Goal: Task Accomplishment & Management: Use online tool/utility

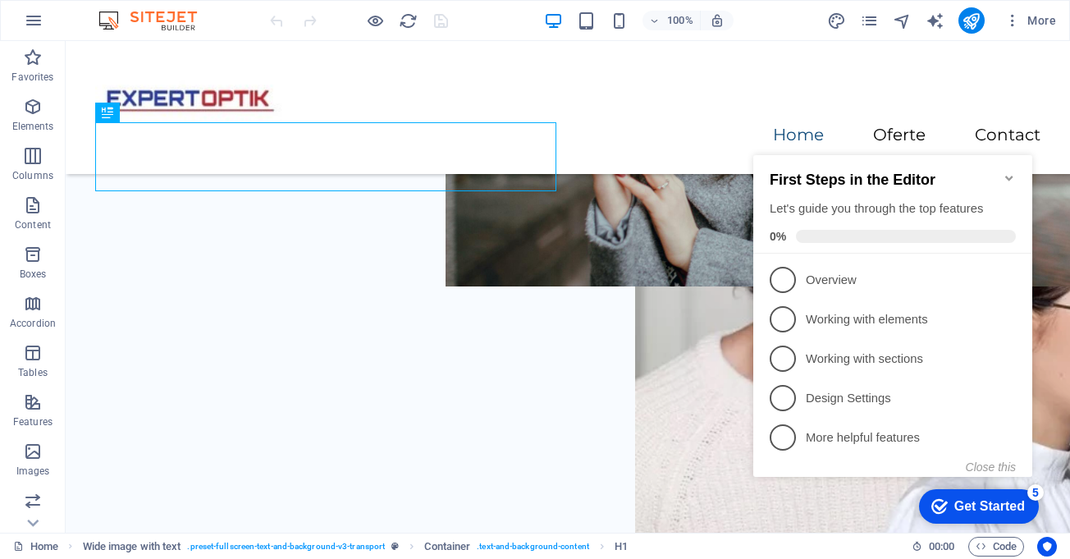
click at [1012, 171] on icon "Minimize checklist" at bounding box center [1009, 177] width 13 height 13
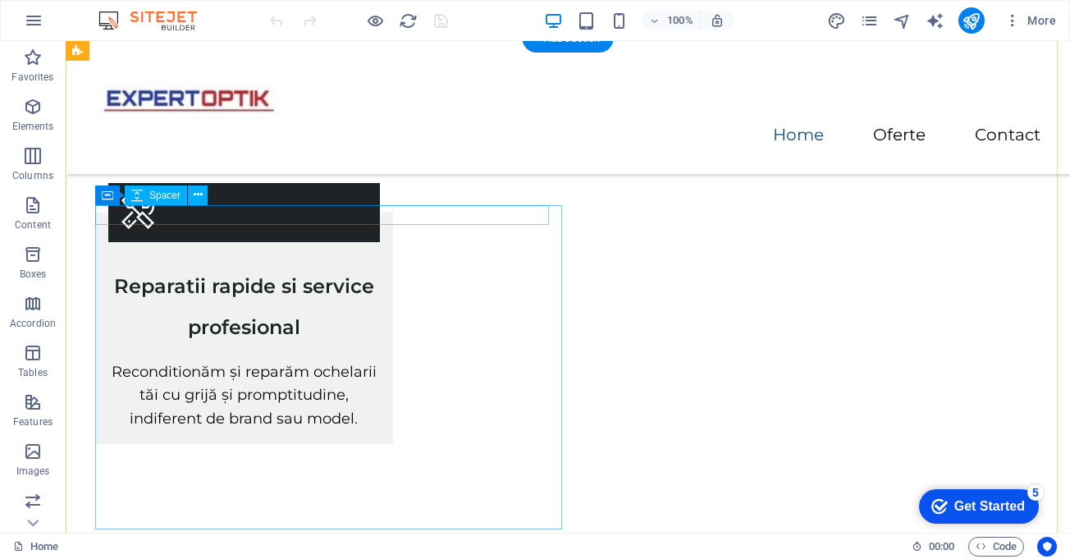
scroll to position [1395, 0]
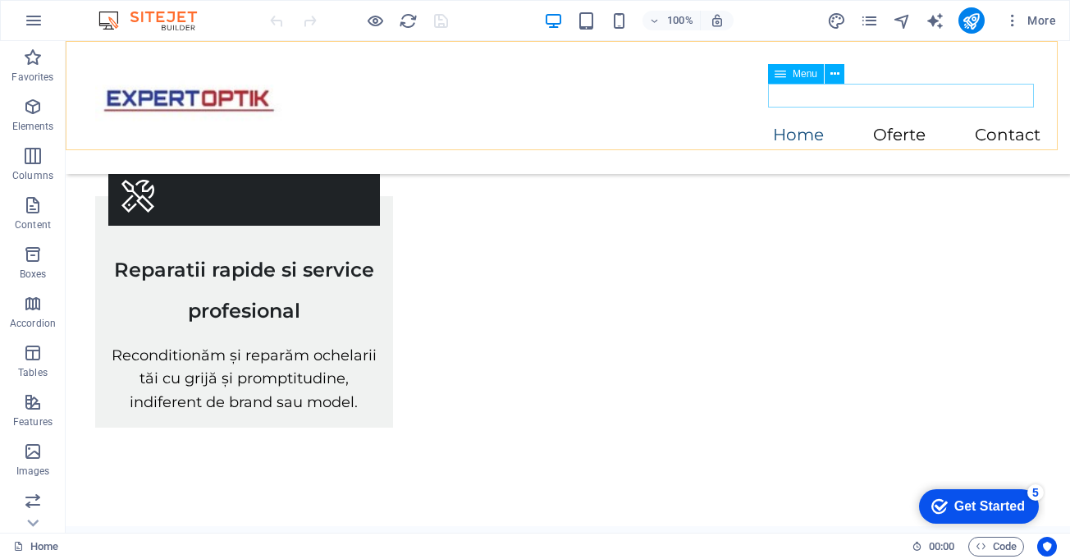
click at [896, 124] on nav "Home Oferte Contact" at bounding box center [567, 136] width 945 height 24
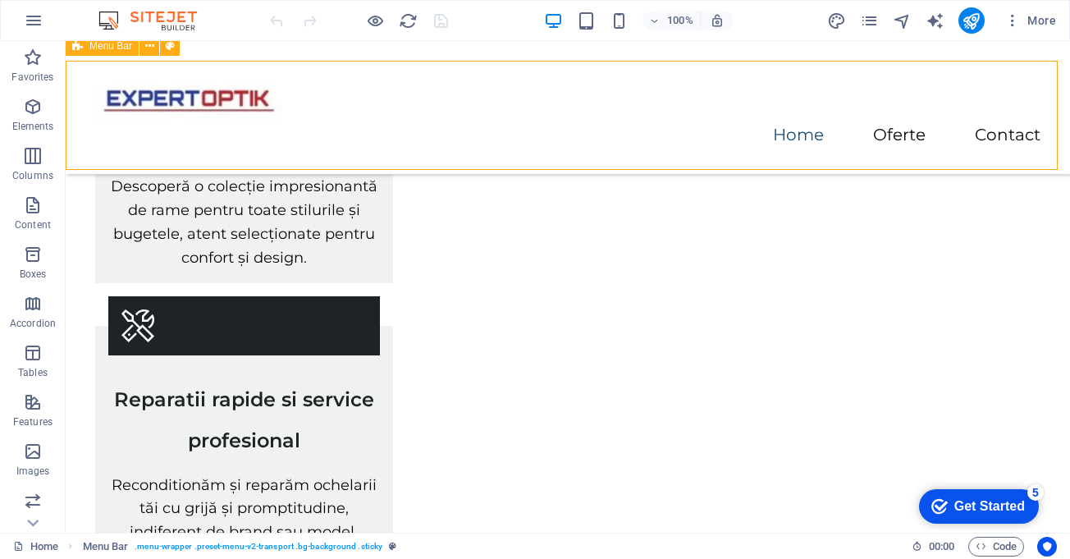
scroll to position [1144, 0]
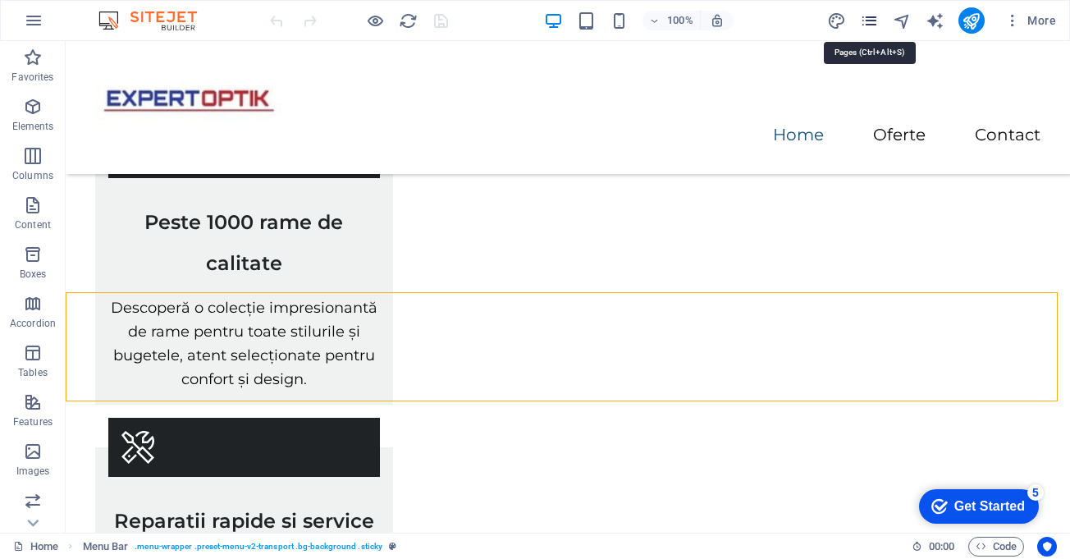
click at [875, 16] on icon "pages" at bounding box center [869, 20] width 19 height 19
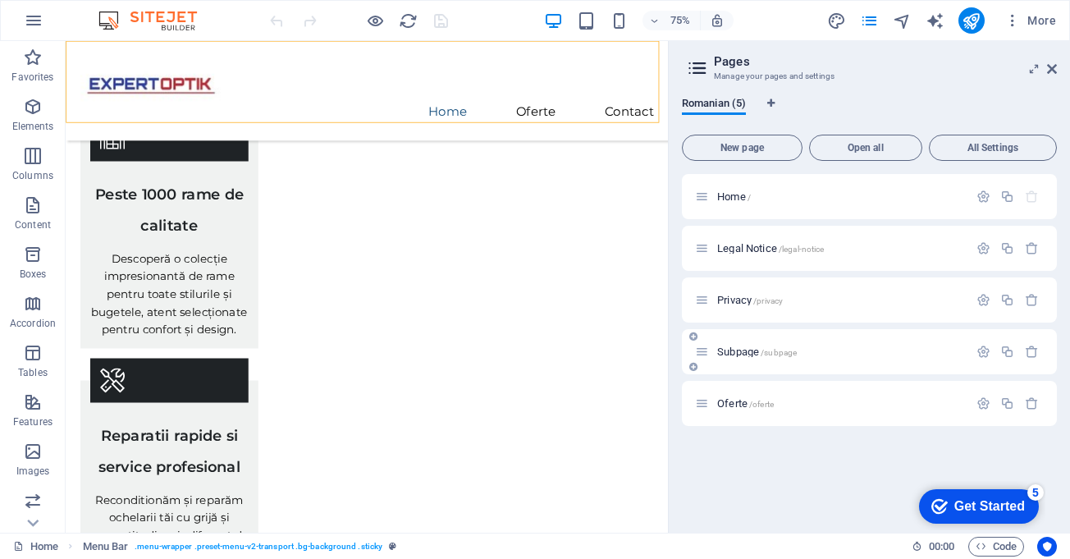
click at [770, 368] on div "Subpage /subpage" at bounding box center [869, 351] width 375 height 45
drag, startPoint x: 836, startPoint y: 409, endPoint x: 531, endPoint y: 378, distance: 306.8
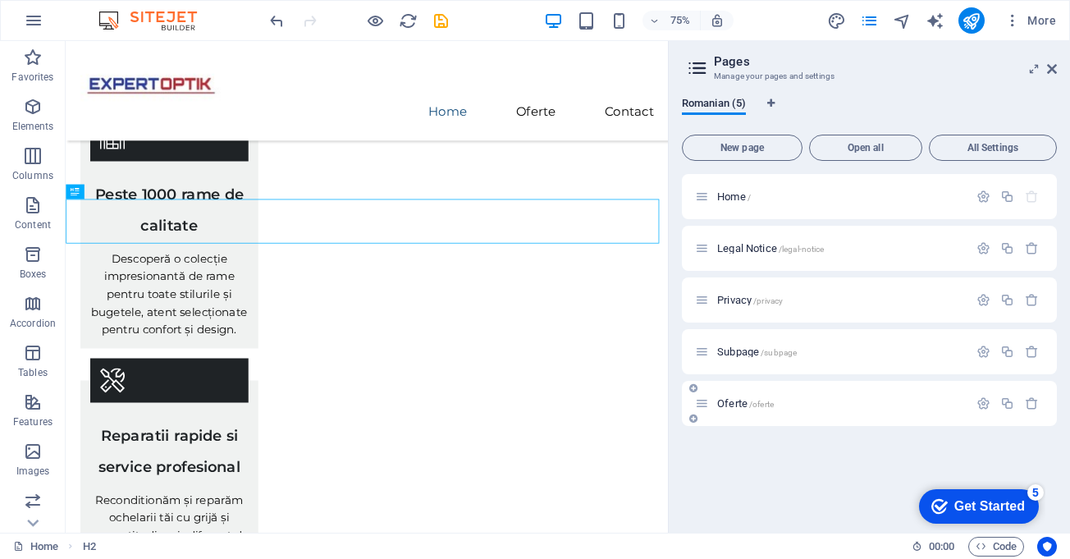
click at [795, 408] on p "Oferte /oferte" at bounding box center [840, 403] width 246 height 11
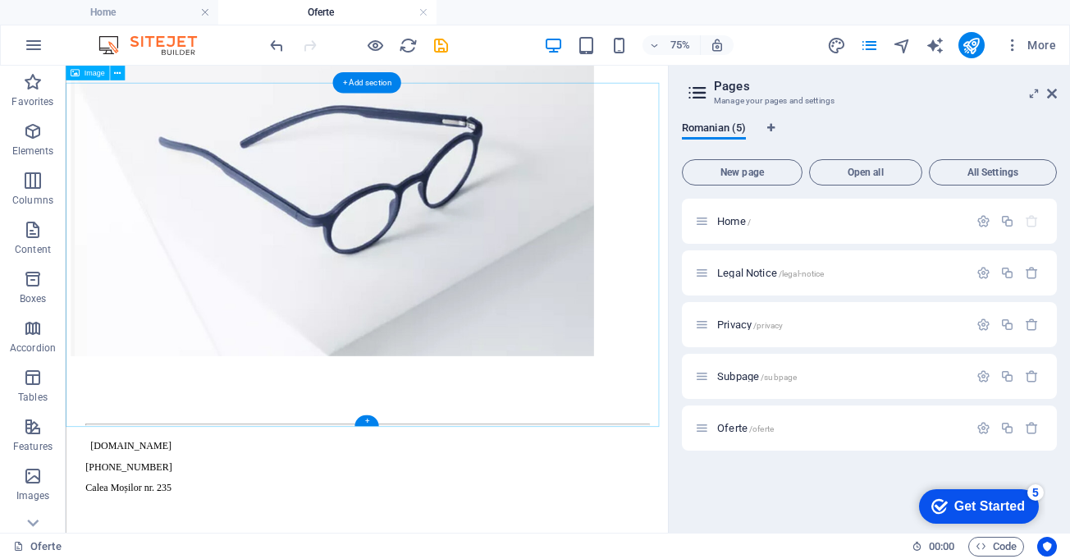
scroll to position [1629, 0]
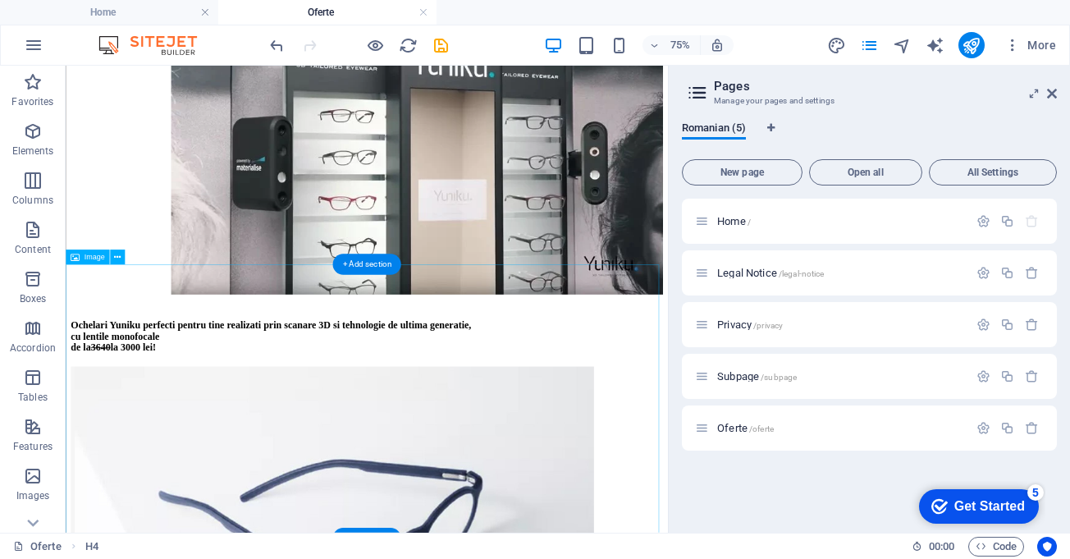
scroll to position [1055, 0]
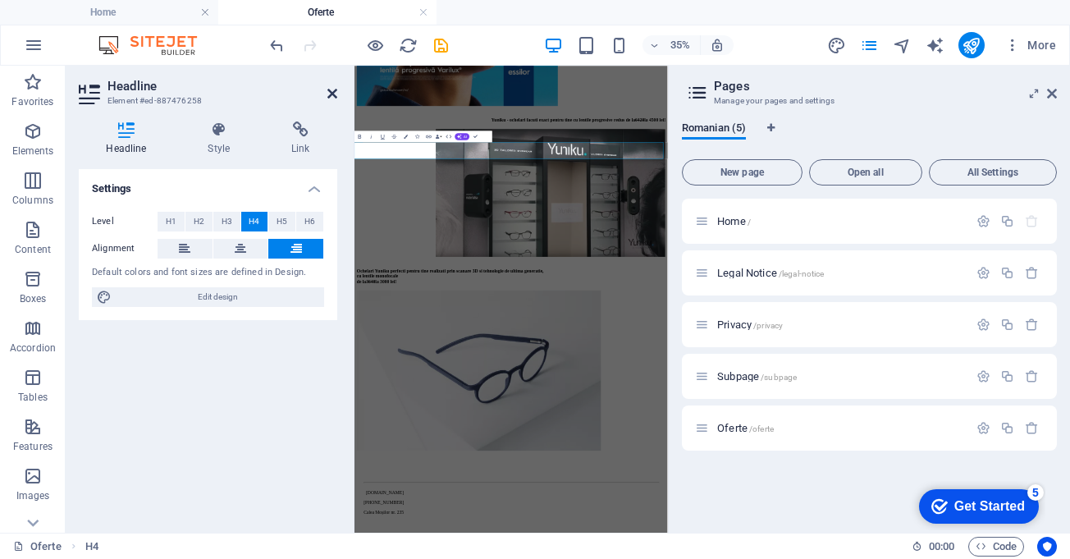
click at [328, 93] on icon at bounding box center [332, 93] width 10 height 13
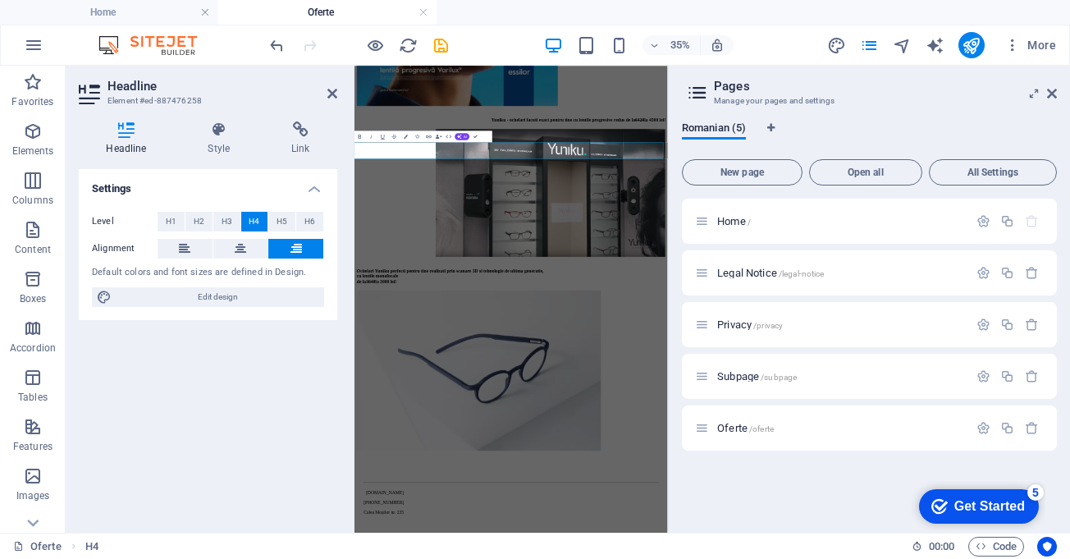
click at [1058, 92] on aside "Pages Manage your pages and settings Romanian (5) New page Open all All Setting…" at bounding box center [869, 299] width 402 height 467
click at [1049, 89] on icon at bounding box center [1052, 93] width 10 height 13
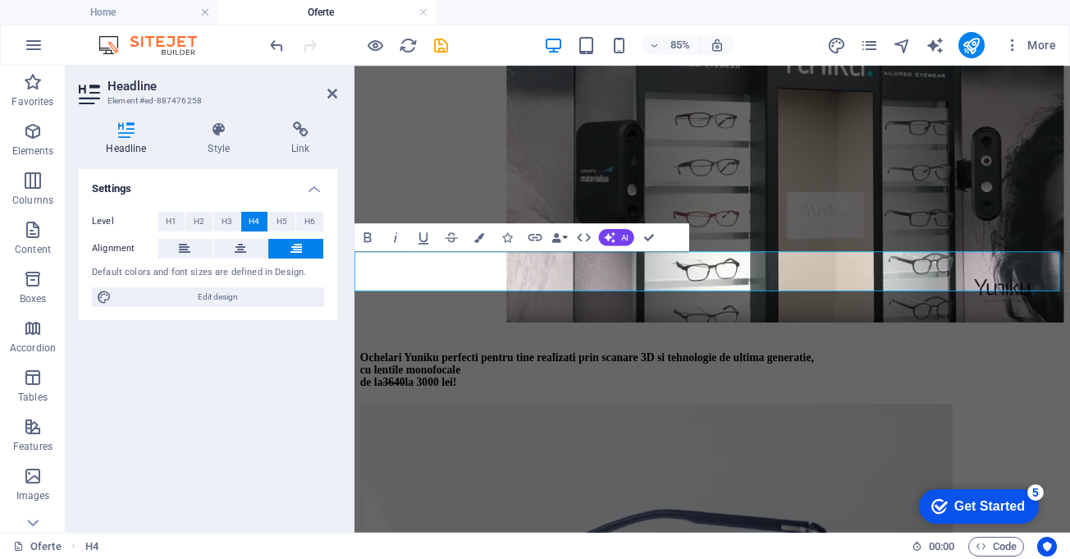
drag, startPoint x: 1059, startPoint y: 291, endPoint x: 1187, endPoint y: 324, distance: 132.1
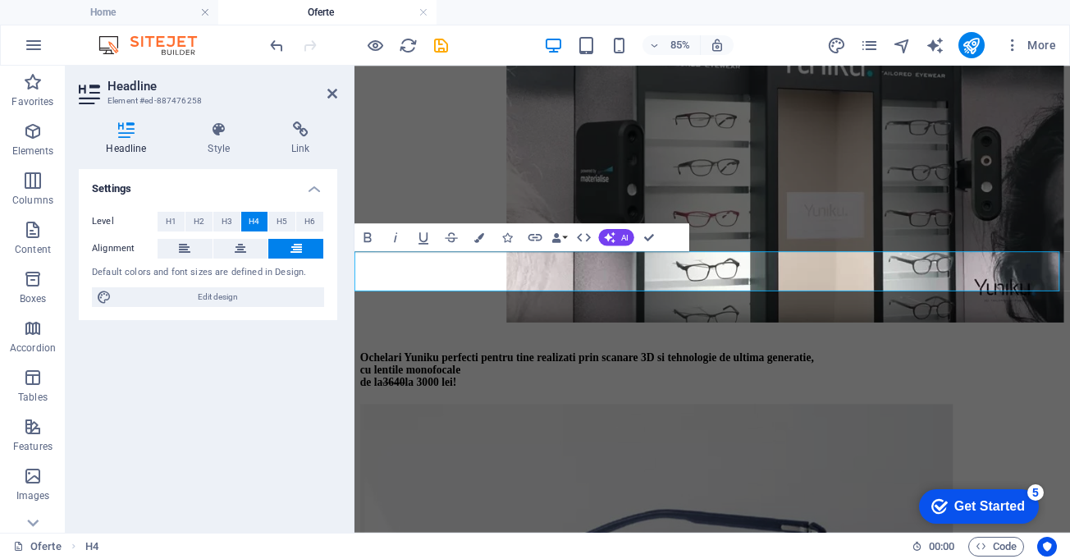
click at [1069, 324] on html "Skip to main content Home Oferte Contact Oferta lentile progresive varilux 1+1 …" at bounding box center [775, 84] width 842 height 2146
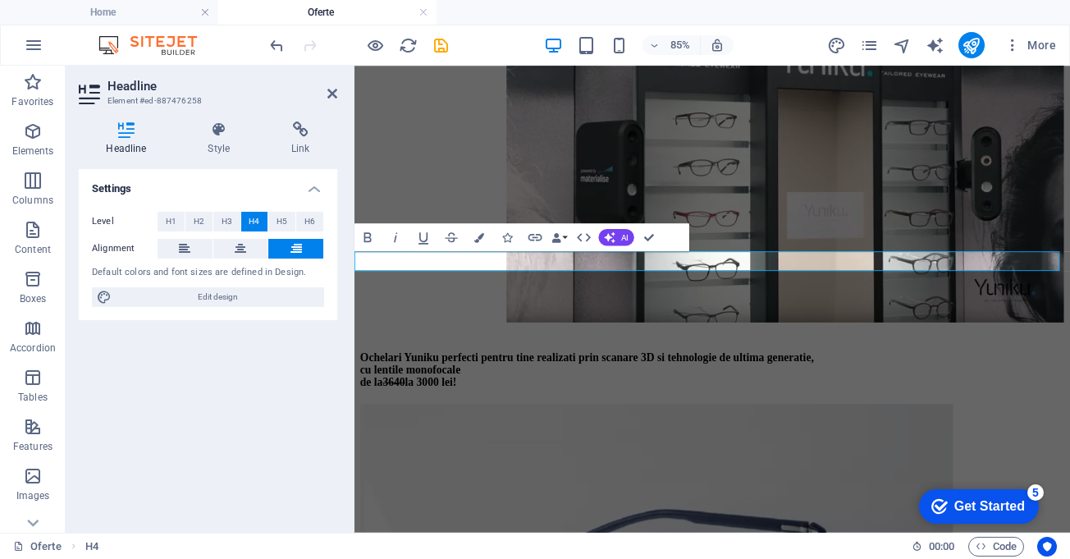
drag, startPoint x: 410, startPoint y: 301, endPoint x: 1201, endPoint y: 287, distance: 791.1
click at [1069, 287] on html "Skip to main content Home Oferte Contact Oferta lentile progresive varilux 1+1 …" at bounding box center [775, 84] width 842 height 2146
drag, startPoint x: 1155, startPoint y: 301, endPoint x: 375, endPoint y: 145, distance: 795.7
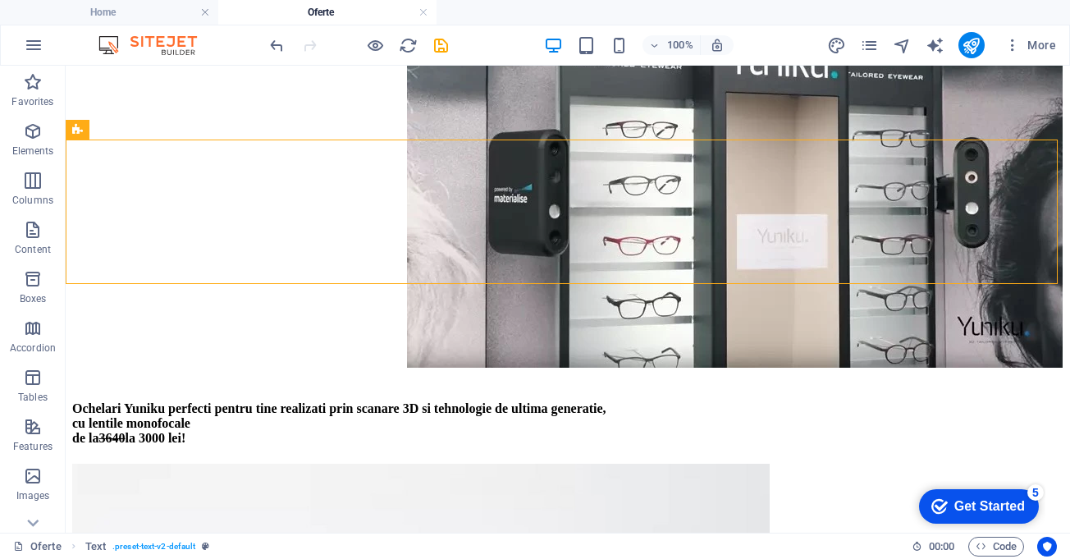
click at [276, 39] on icon "undo" at bounding box center [276, 45] width 19 height 19
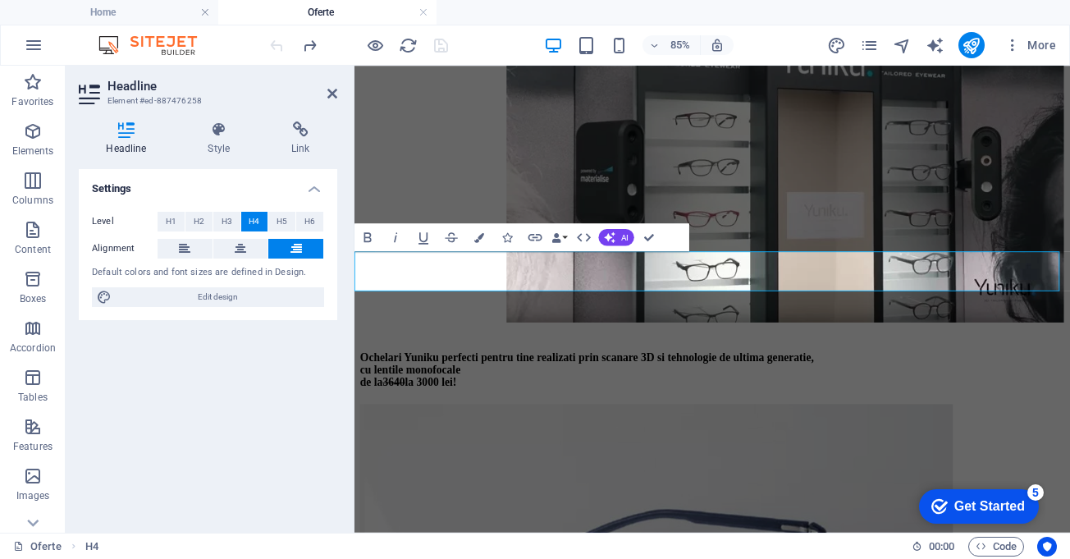
drag, startPoint x: 366, startPoint y: 292, endPoint x: 1200, endPoint y: 315, distance: 833.9
click at [1069, 315] on html "Skip to main content Home Oferte Contact Oferta lentile progresive varilux 1+1 …" at bounding box center [775, 84] width 842 height 2146
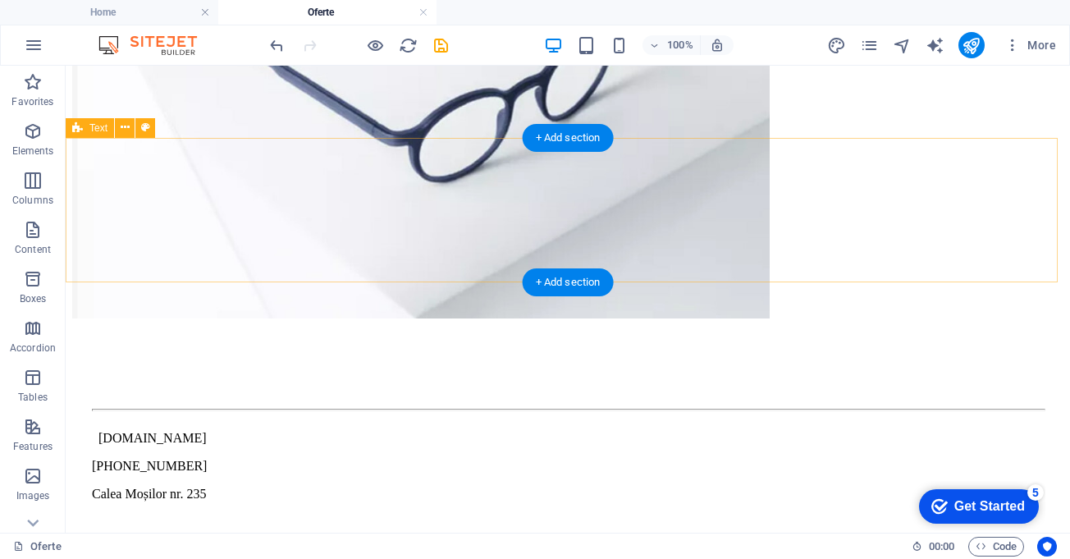
scroll to position [1629, 0]
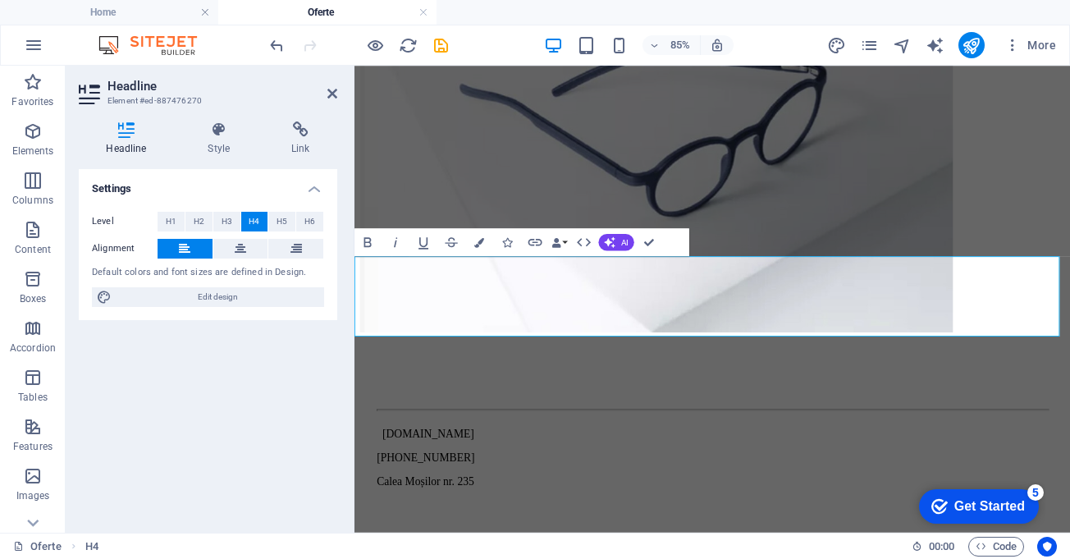
drag, startPoint x: 588, startPoint y: 371, endPoint x: 317, endPoint y: 242, distance: 300.6
copy h4 "Ochelari Yuniku perfecti pentru tine realizati prin scanare 3D si tehnologie de…"
drag, startPoint x: 653, startPoint y: 243, endPoint x: 575, endPoint y: 176, distance: 103.0
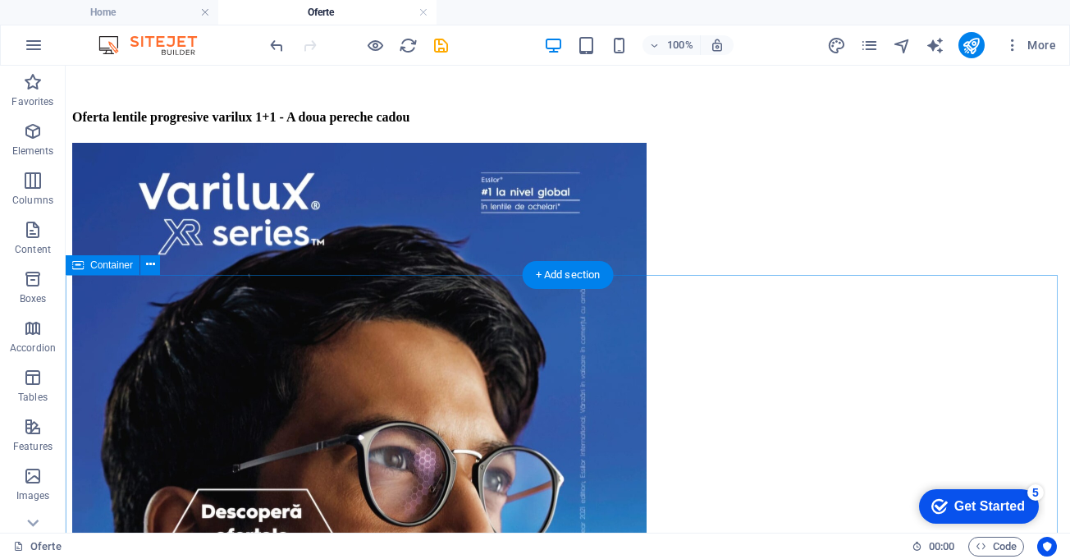
scroll to position [0, 0]
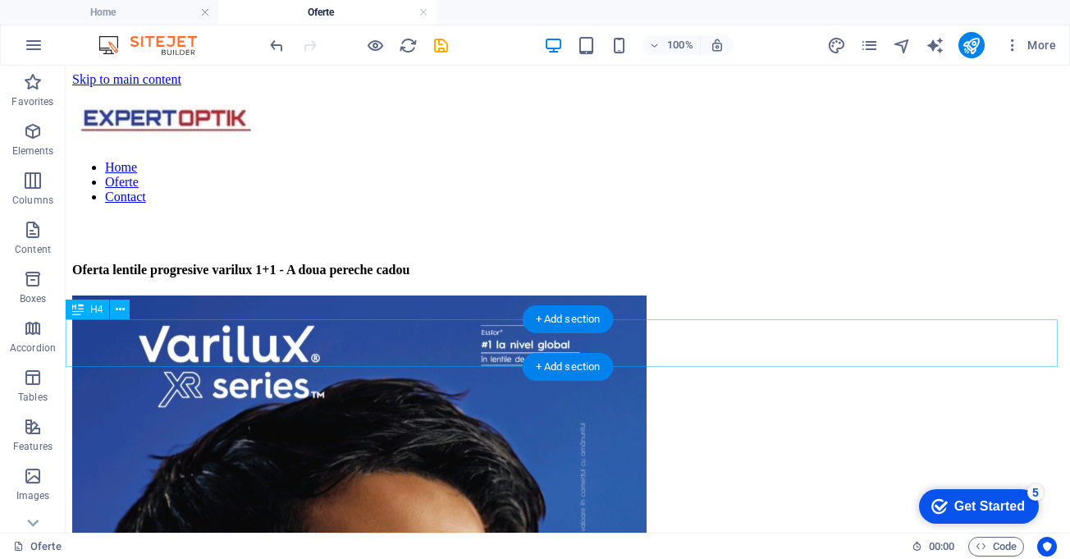
click at [702, 277] on div "Oferta lentile progresive varilux 1+1 - A doua pereche cadou" at bounding box center [567, 263] width 991 height 30
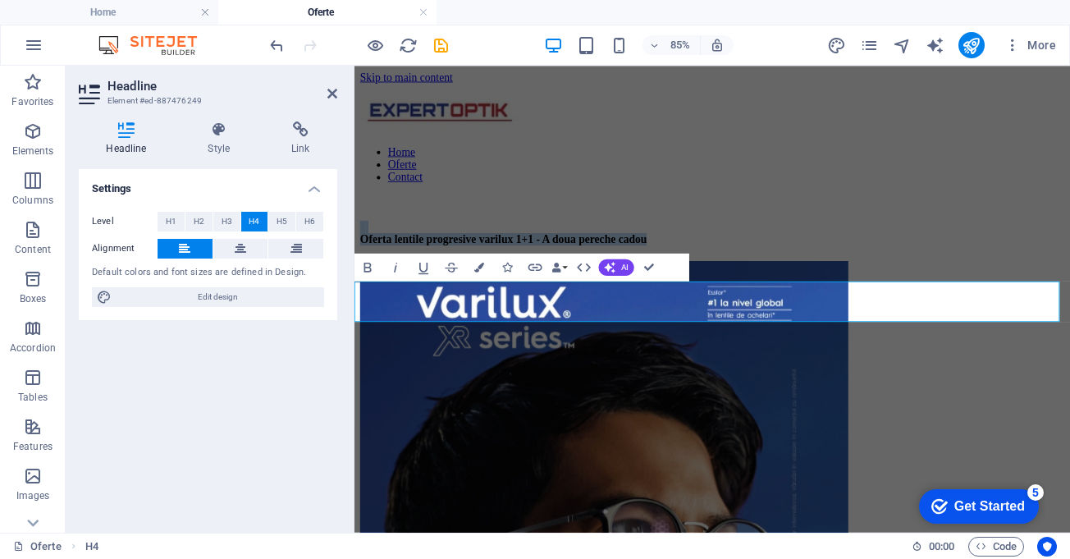
click at [744, 277] on h4 "Oferta lentile progresive varilux 1+1 - A doua pereche cadou" at bounding box center [775, 263] width 829 height 30
drag, startPoint x: 965, startPoint y: 353, endPoint x: 333, endPoint y: 330, distance: 632.2
copy h4 "Oferta lentile progresive varilux 1+1 - A doua pereche cadou"
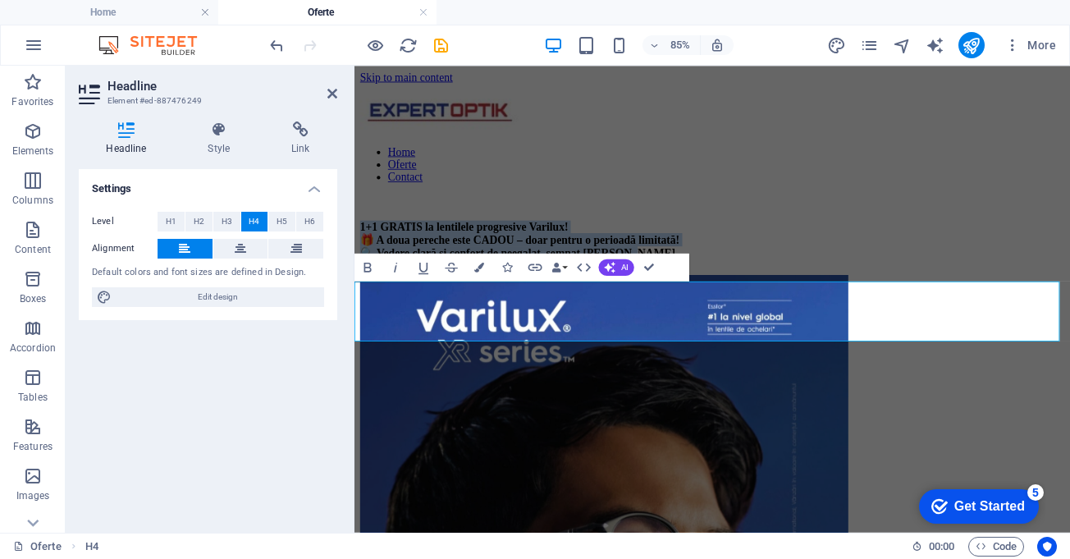
drag, startPoint x: 933, startPoint y: 372, endPoint x: 184, endPoint y: 293, distance: 753.3
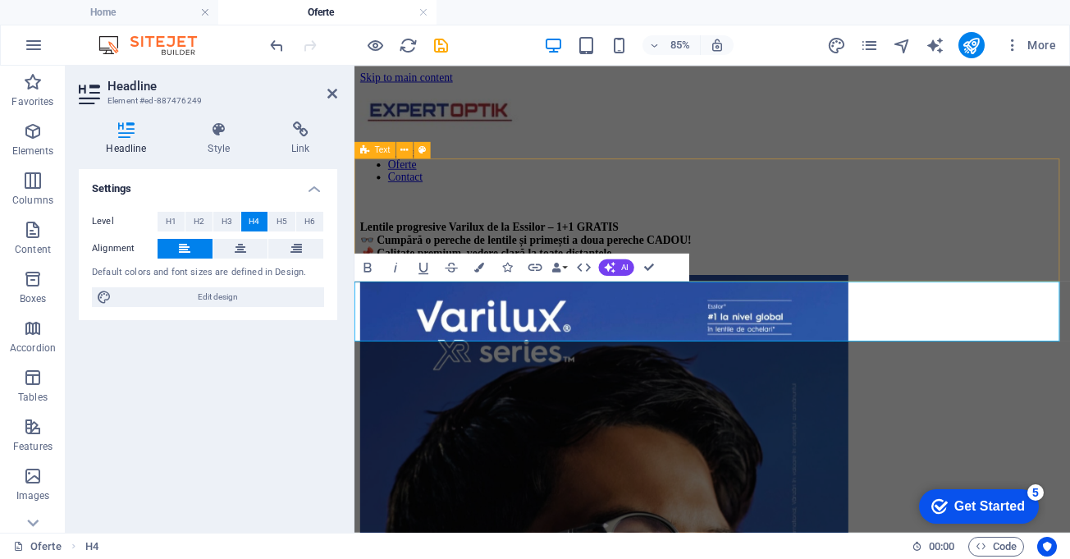
click at [875, 231] on div at bounding box center [775, 223] width 829 height 13
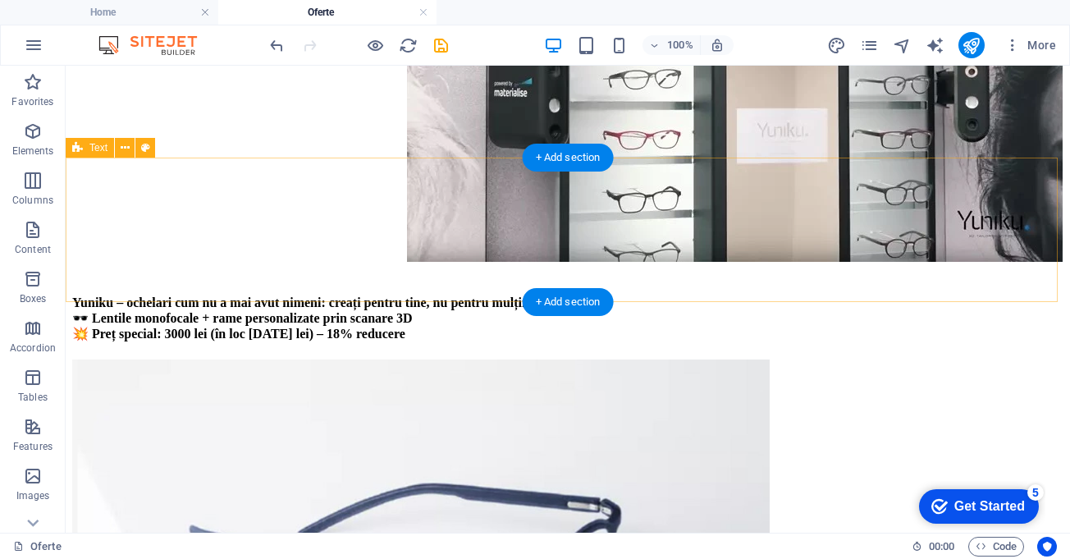
scroll to position [1231, 0]
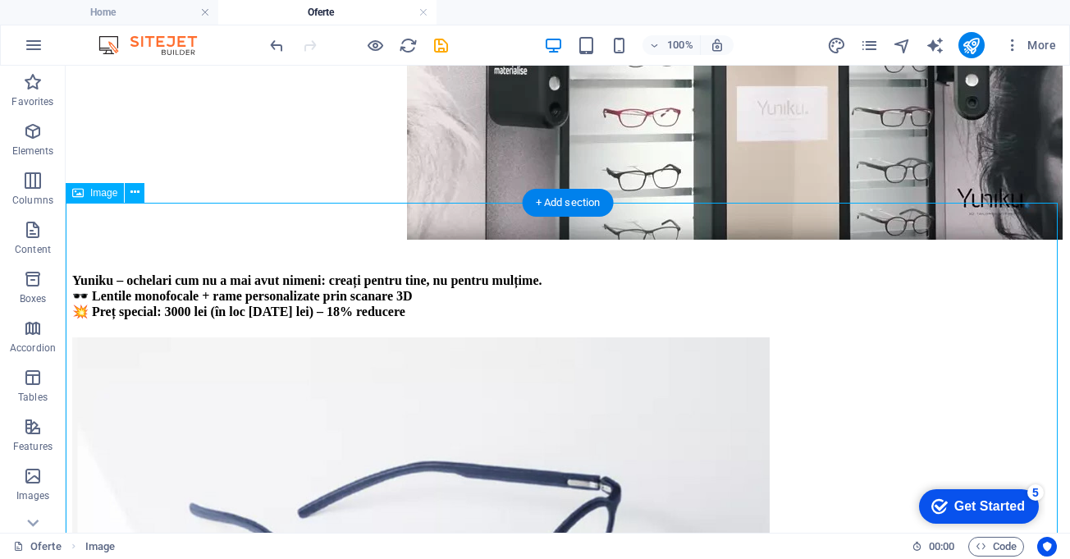
click at [688, 243] on figure at bounding box center [567, 58] width 991 height 368
select select "px"
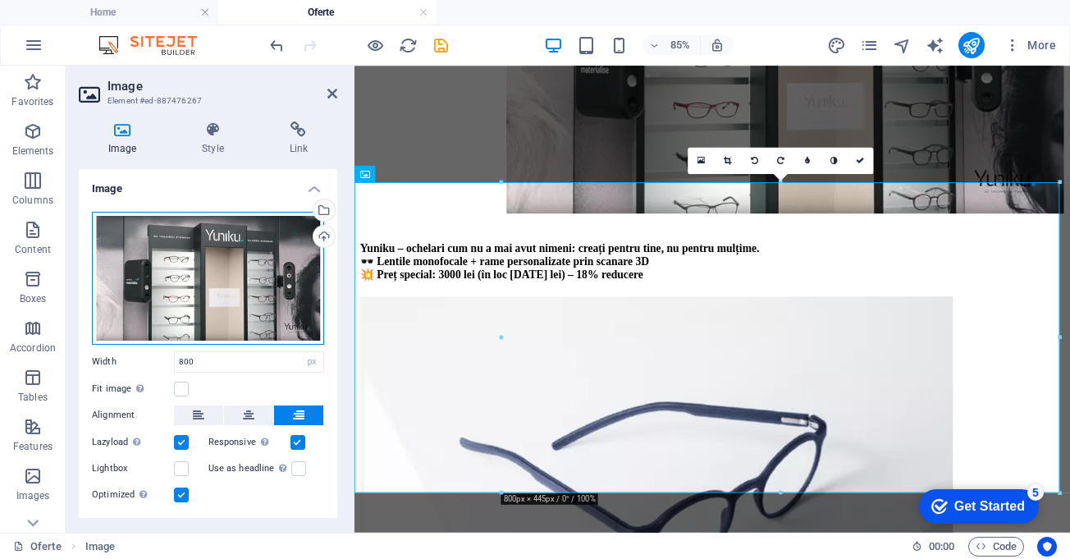
click at [181, 244] on div "Drag files here, click to choose files or select files from Files or our free s…" at bounding box center [208, 278] width 232 height 133
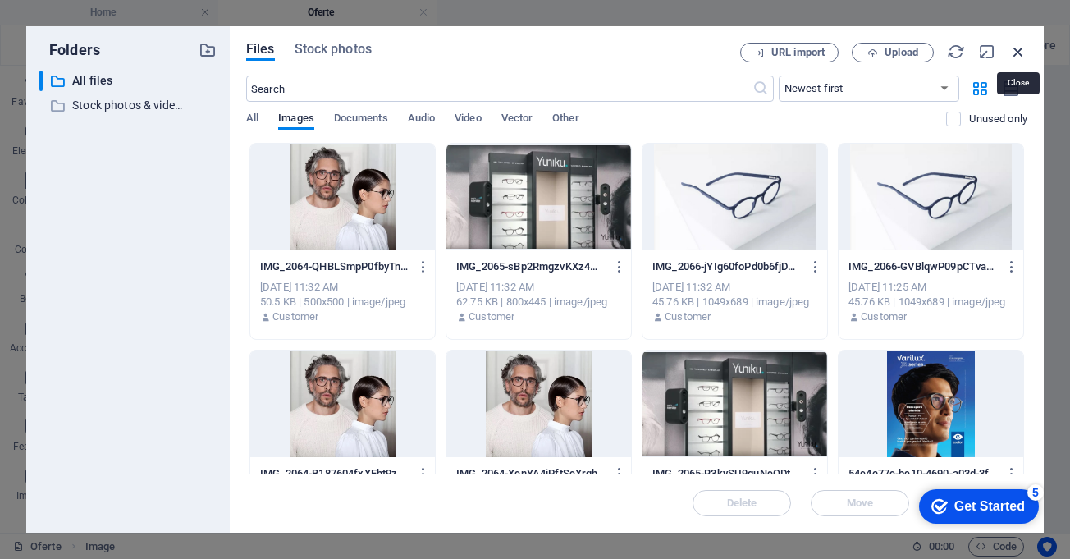
click at [1024, 49] on icon "button" at bounding box center [1018, 52] width 18 height 18
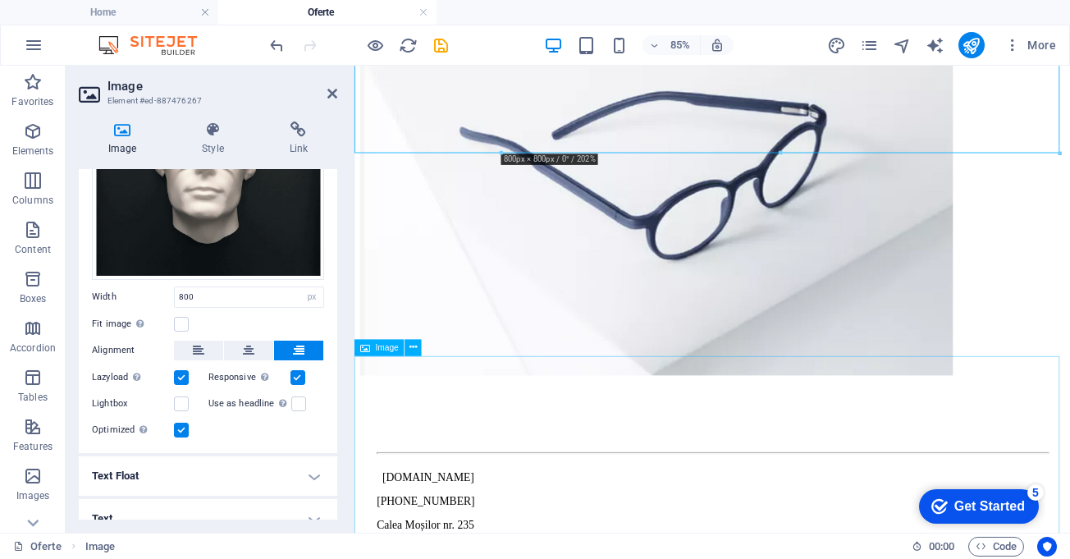
scroll to position [1969, 0]
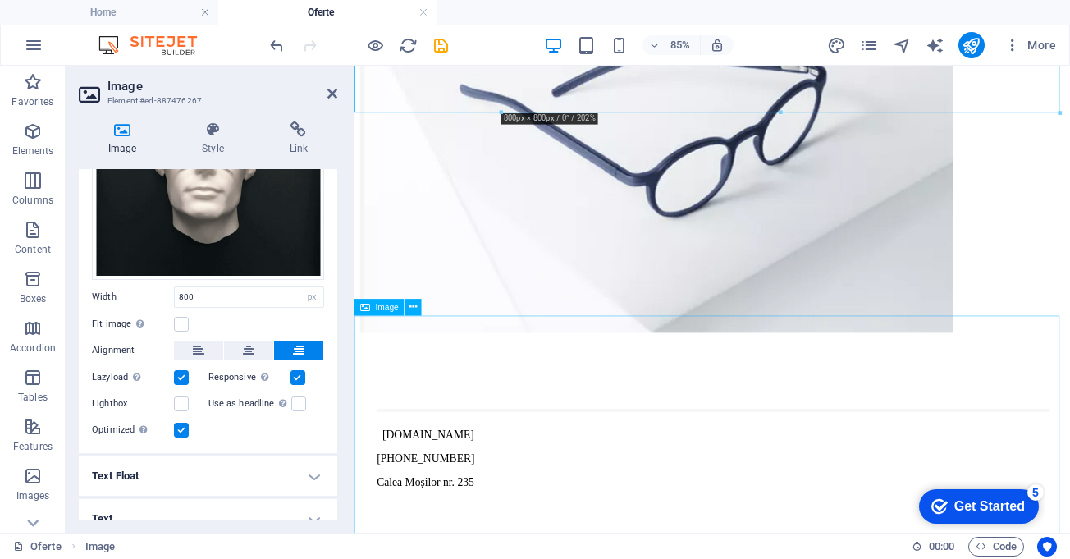
click at [799, 382] on figure at bounding box center [775, 151] width 829 height 461
drag, startPoint x: 799, startPoint y: 450, endPoint x: 711, endPoint y: 417, distance: 93.7
click at [799, 382] on figure at bounding box center [775, 151] width 829 height 461
select select "px"
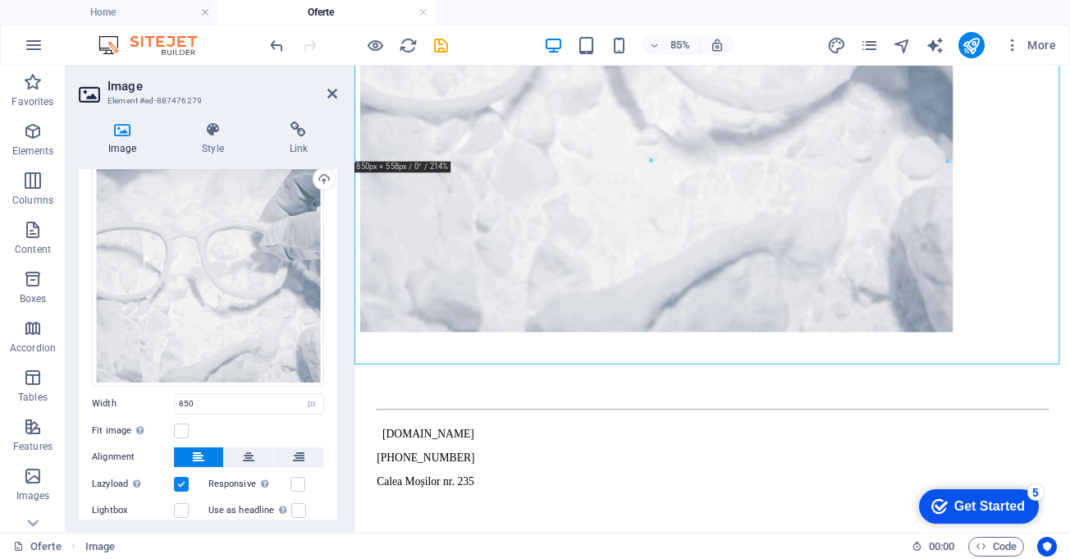
scroll to position [82, 0]
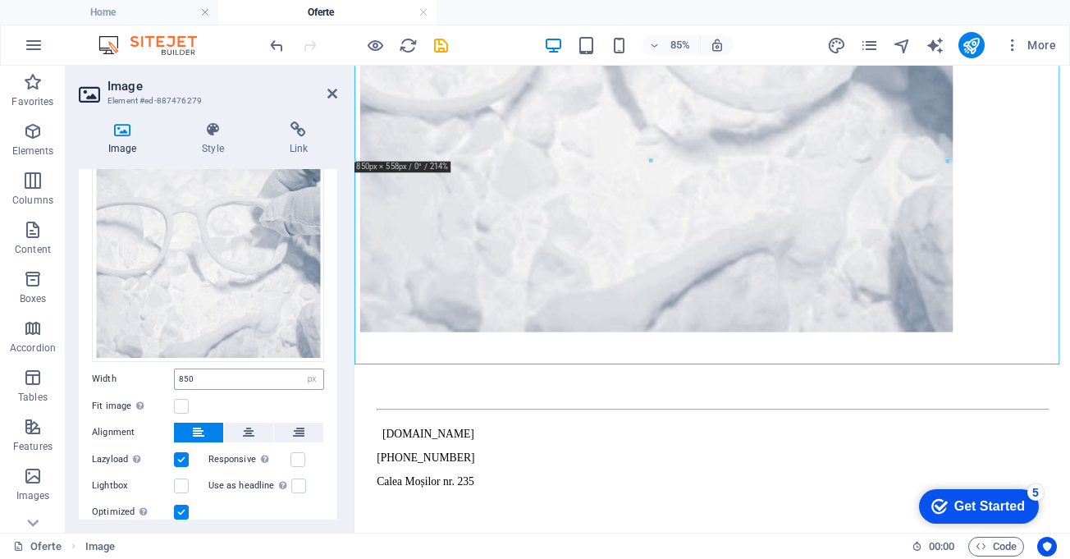
click at [259, 368] on div "Drag files here, click to choose files or select files from Files or our free s…" at bounding box center [208, 326] width 258 height 418
click at [259, 387] on div "Drag files here, click to choose files or select files from Files or our free s…" at bounding box center [208, 326] width 258 height 418
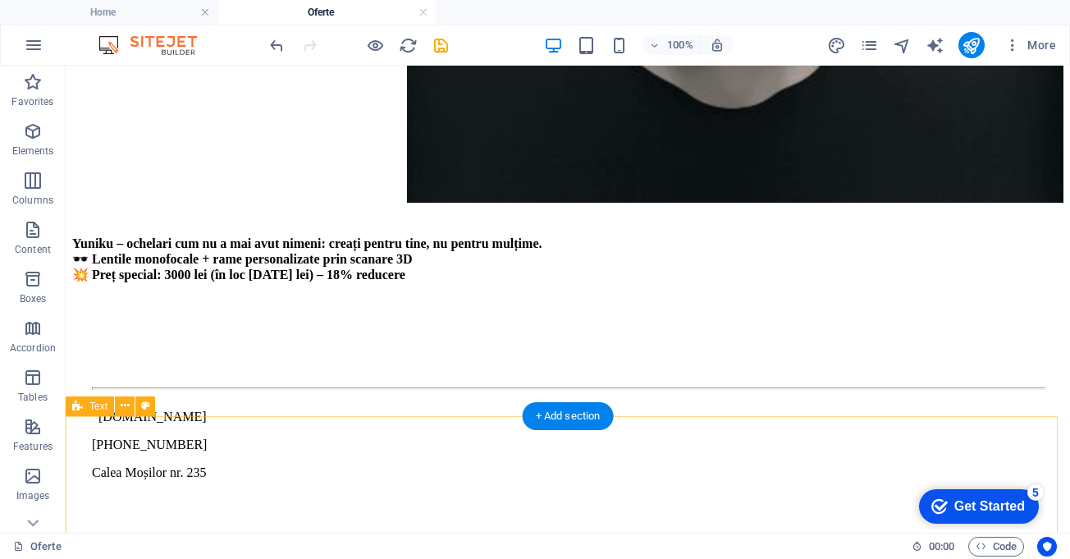
scroll to position [1807, 0]
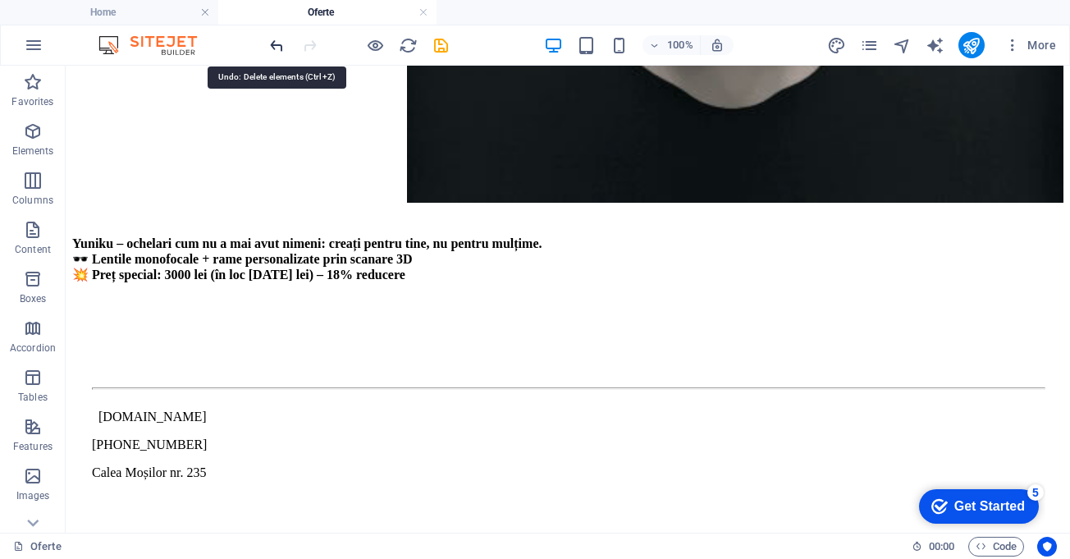
click at [271, 42] on icon "undo" at bounding box center [276, 45] width 19 height 19
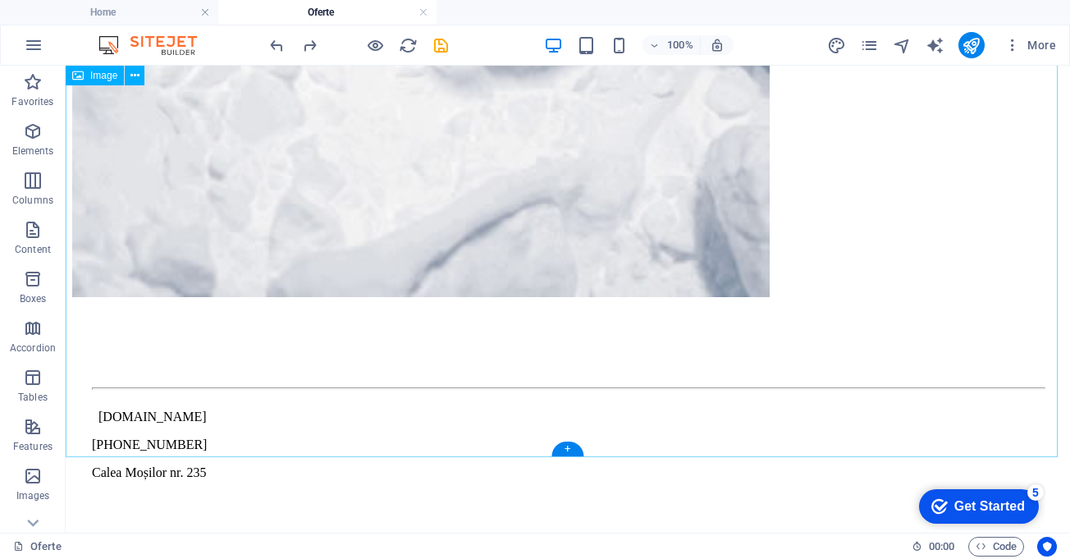
select select "px"
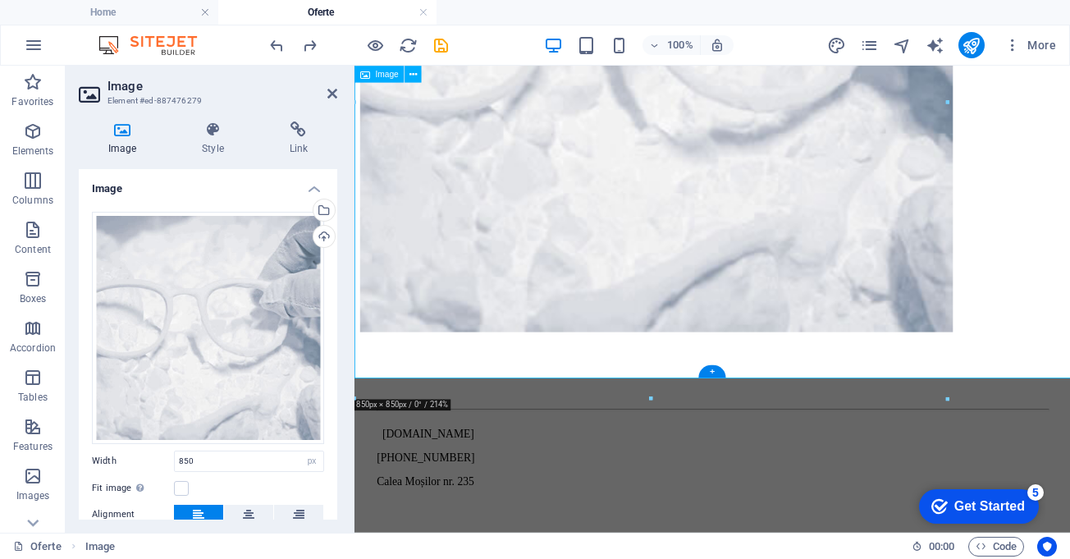
scroll to position [2569, 0]
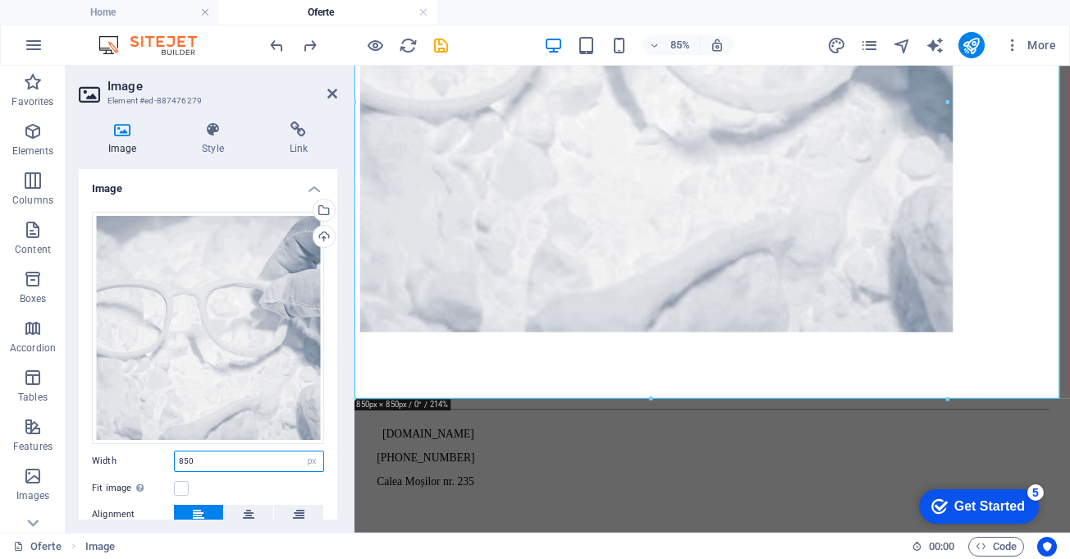
click at [218, 451] on input "850" at bounding box center [249, 461] width 149 height 20
type input "8"
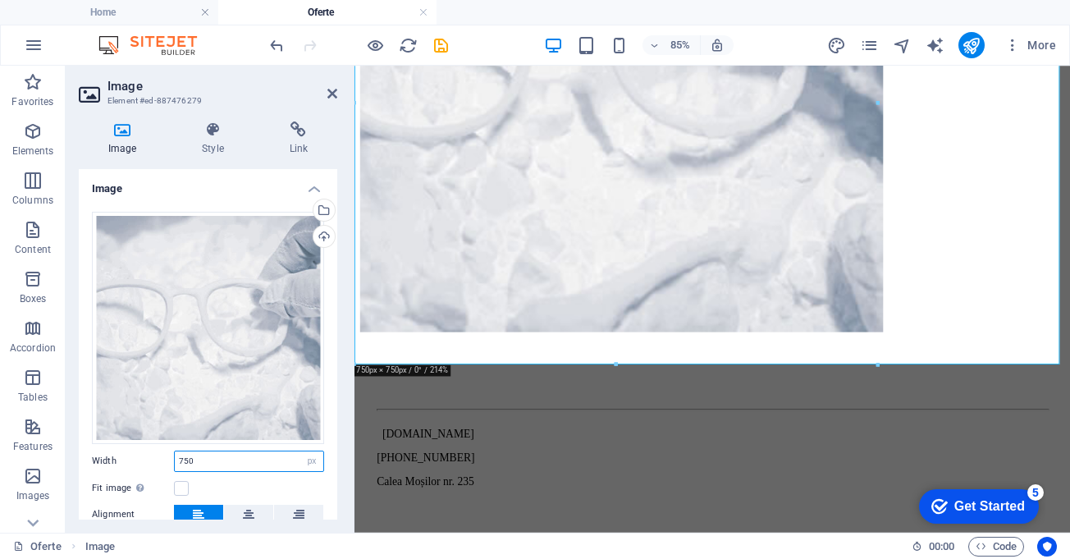
scroll to position [2527, 0]
type input "700"
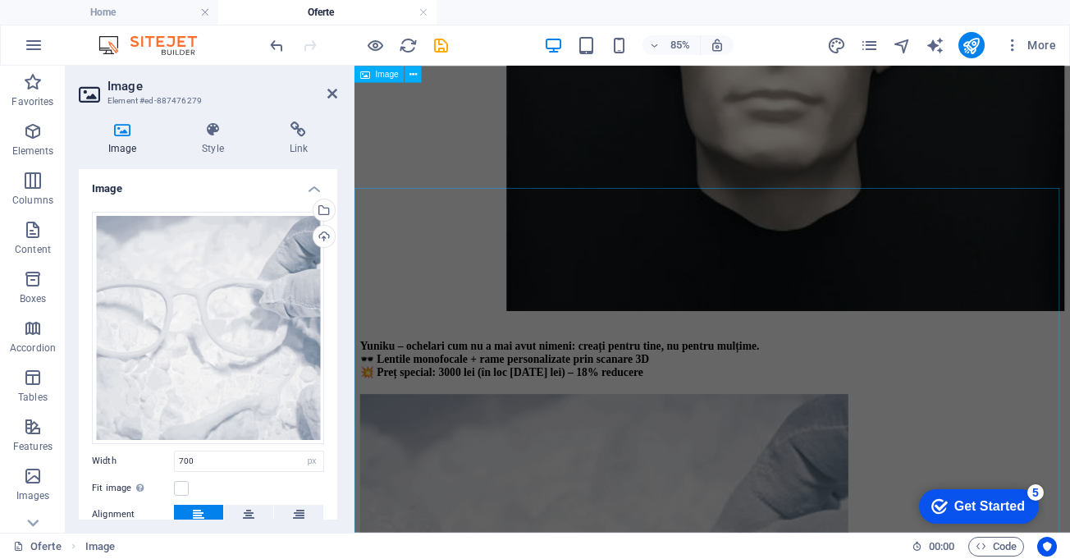
scroll to position [1173, 0]
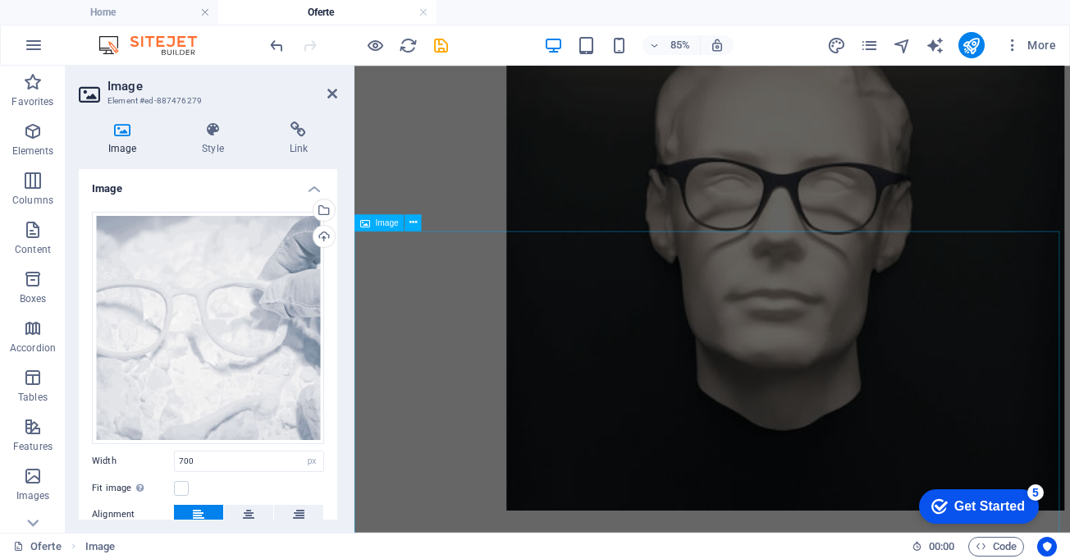
click at [741, 449] on figure at bounding box center [775, 262] width 829 height 660
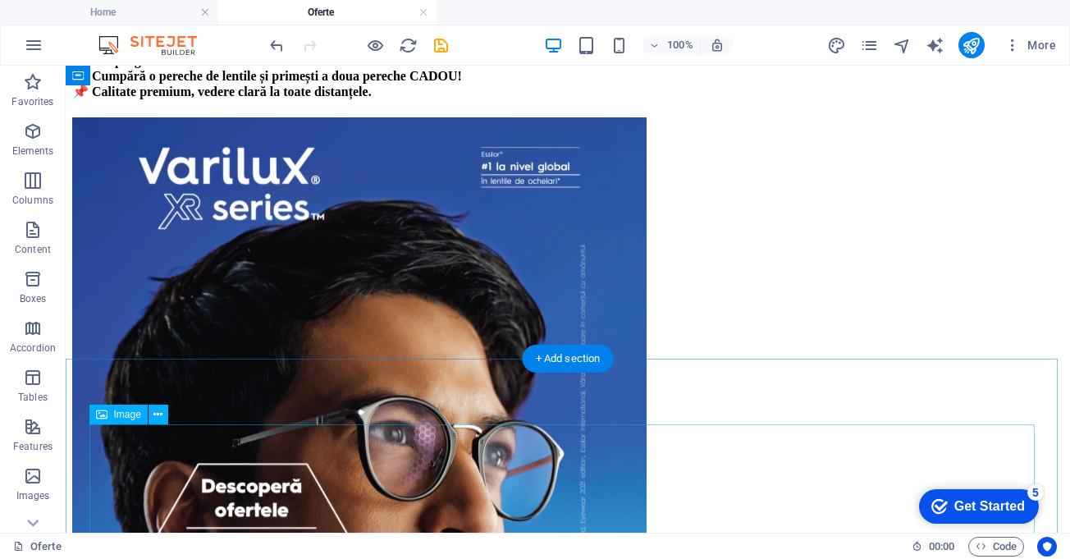
scroll to position [25, 0]
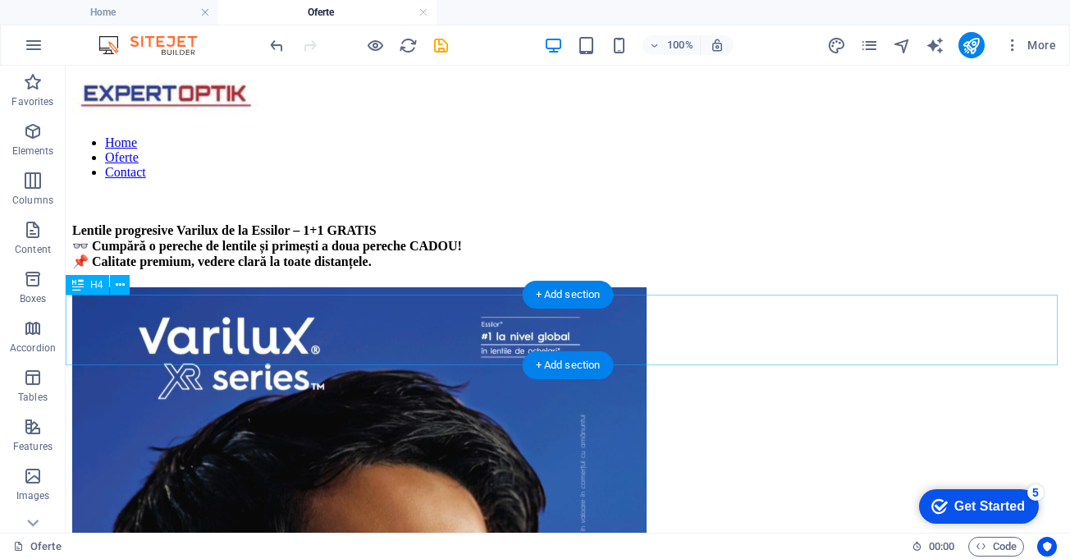
click at [445, 269] on div "Lentile progresive Varilux de la Essilor – 1+1 GRATIS 👓 Cumpără o pereche de le…" at bounding box center [567, 246] width 991 height 46
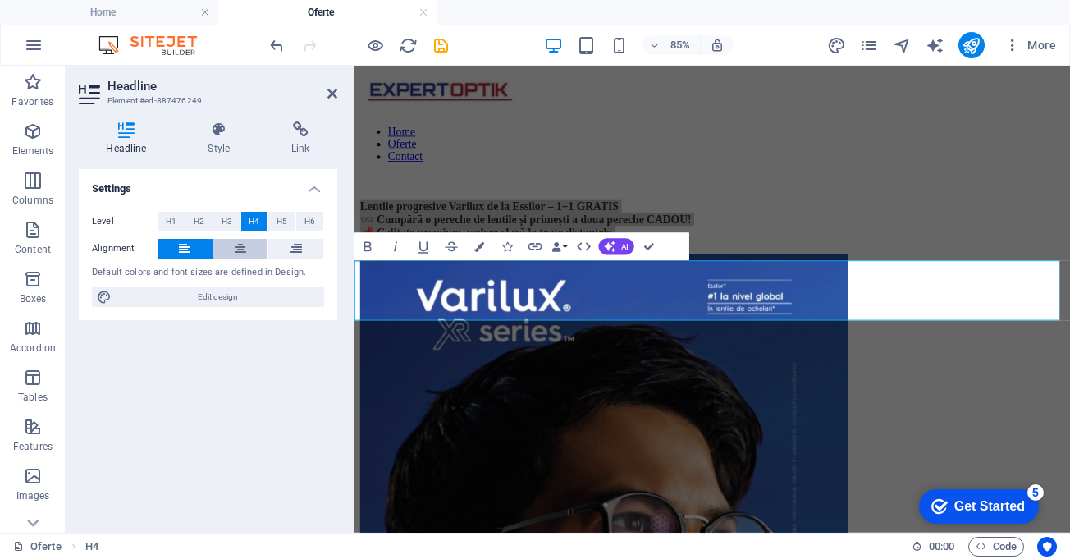
click at [242, 249] on icon at bounding box center [240, 249] width 11 height 20
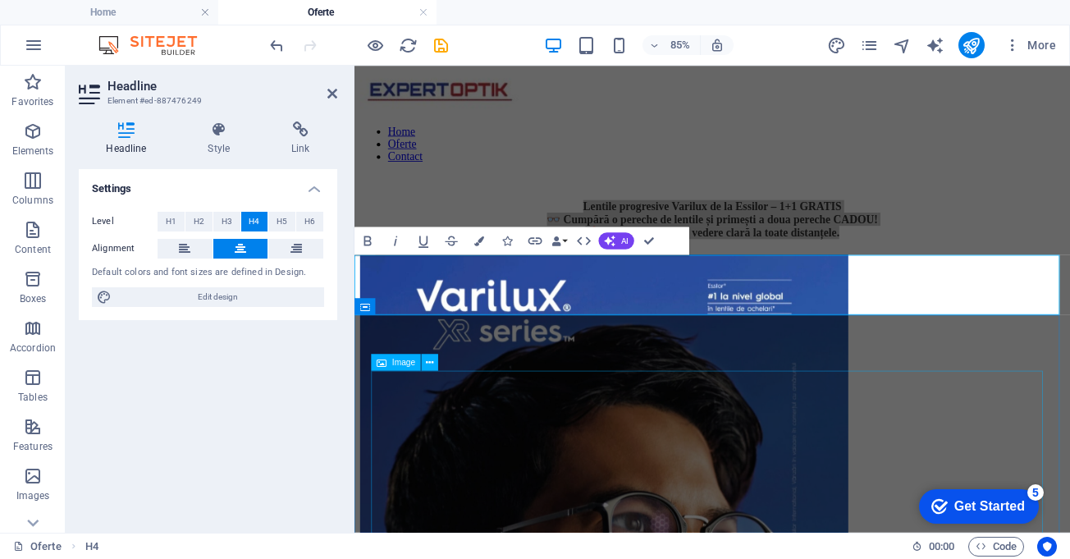
scroll to position [189, 0]
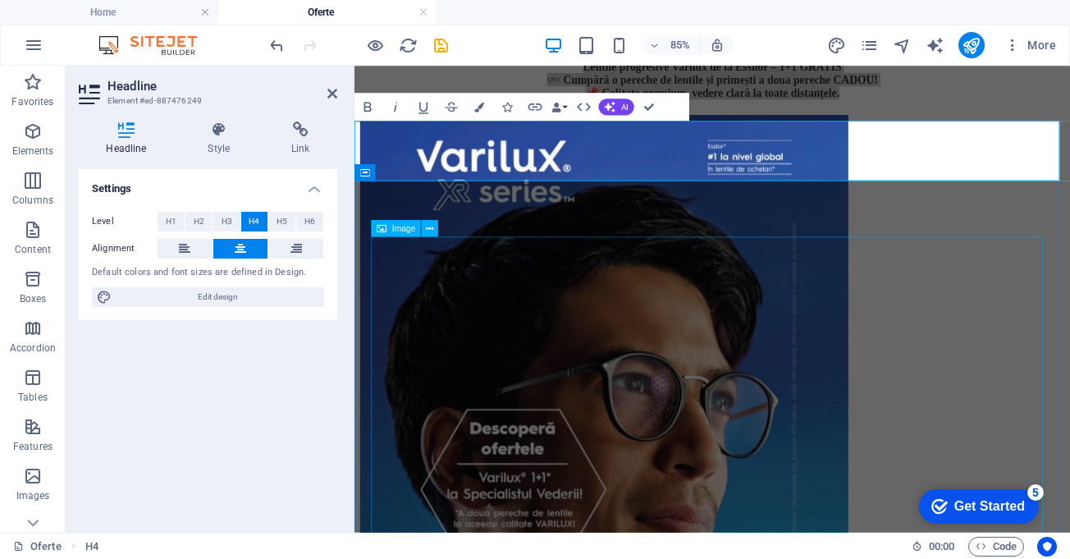
click at [697, 426] on figure at bounding box center [775, 473] width 829 height 700
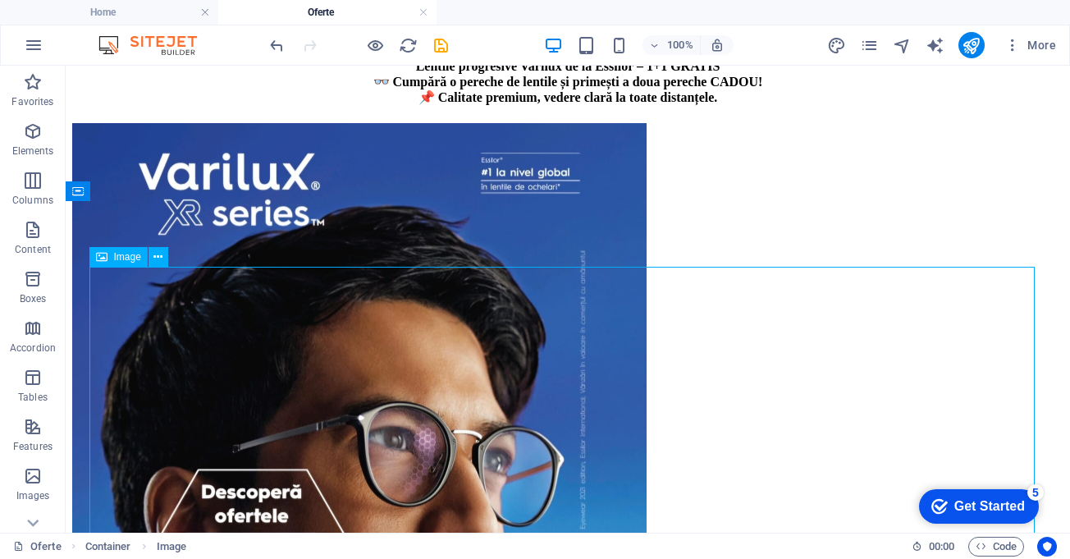
click at [505, 375] on figure at bounding box center [567, 473] width 991 height 700
select select "px"
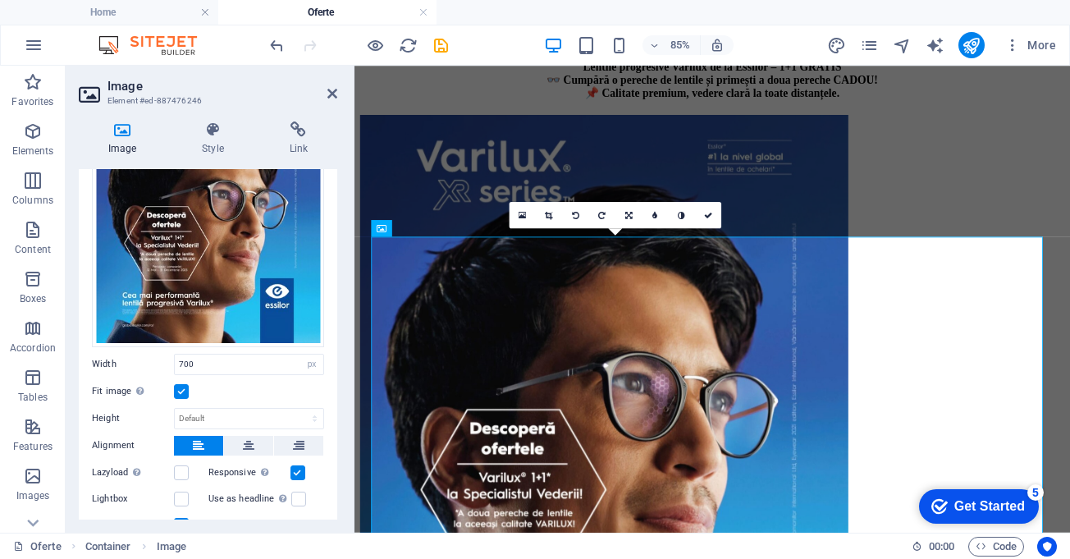
scroll to position [246, 0]
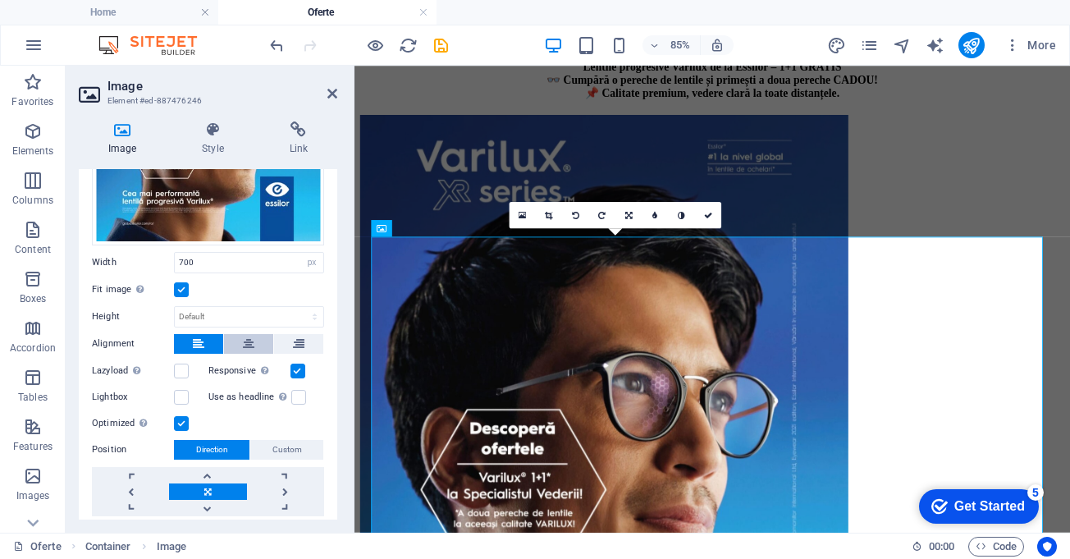
click at [249, 336] on icon at bounding box center [248, 344] width 11 height 20
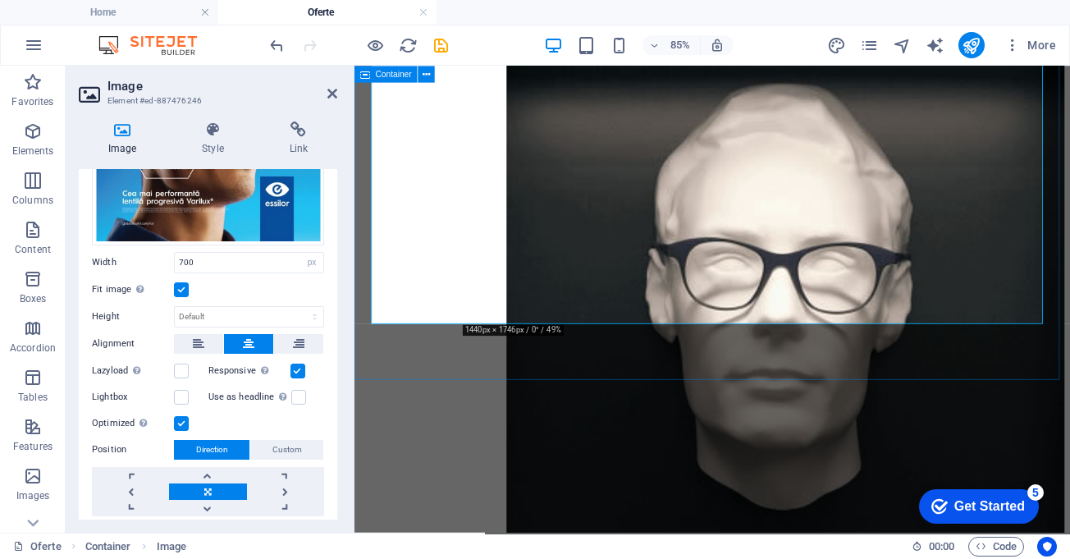
scroll to position [1091, 0]
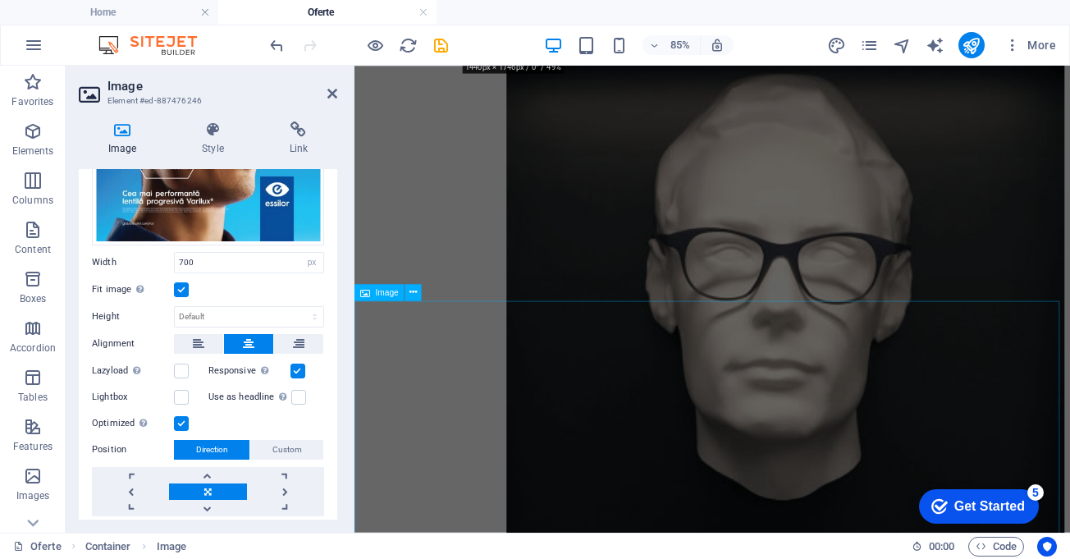
click at [789, 371] on figure at bounding box center [775, 344] width 829 height 660
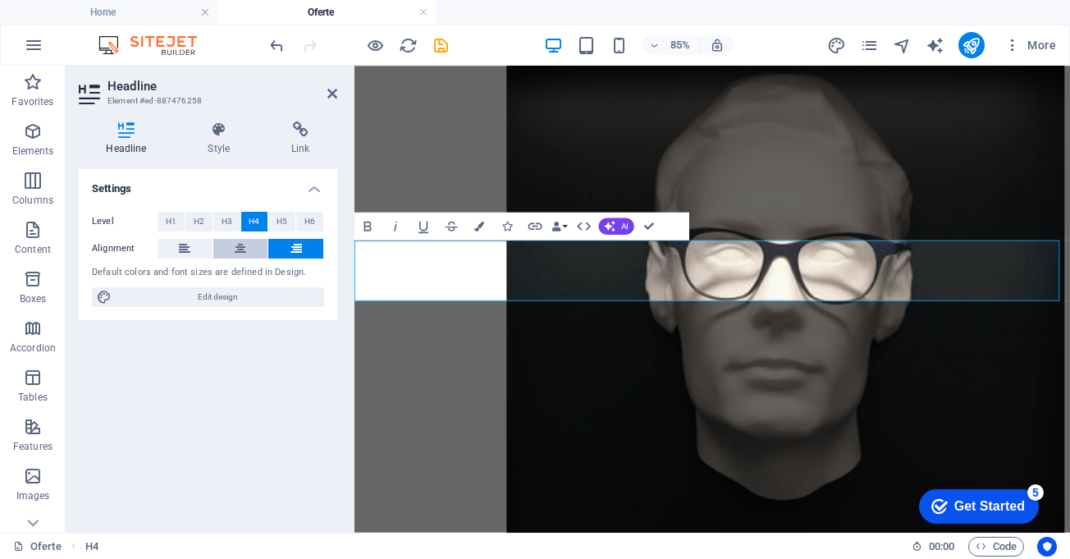
click at [239, 246] on icon at bounding box center [240, 249] width 11 height 20
click at [695, 450] on figure at bounding box center [775, 344] width 829 height 660
click at [694, 450] on figure at bounding box center [775, 344] width 829 height 660
select select "px"
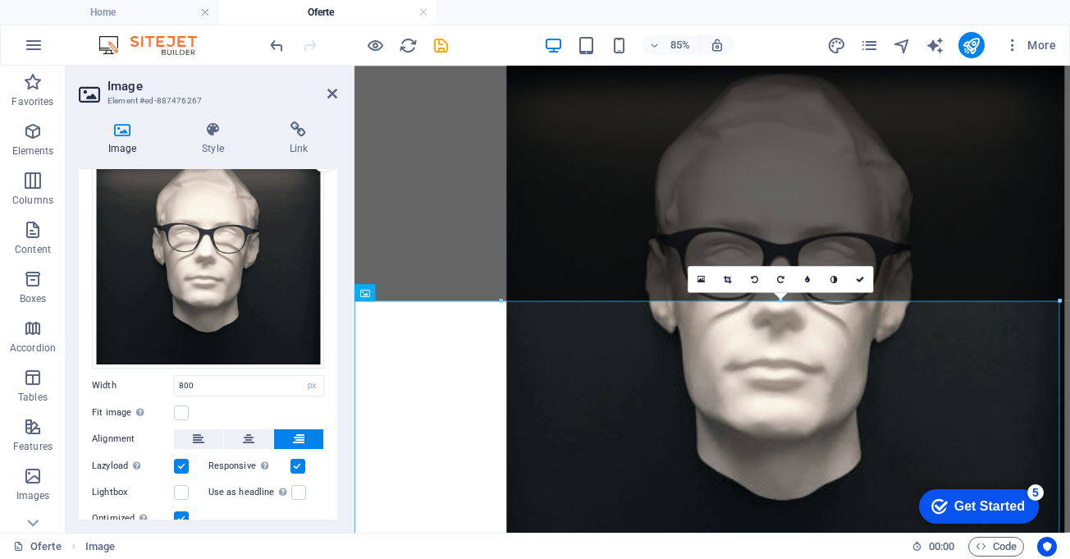
scroll to position [164, 0]
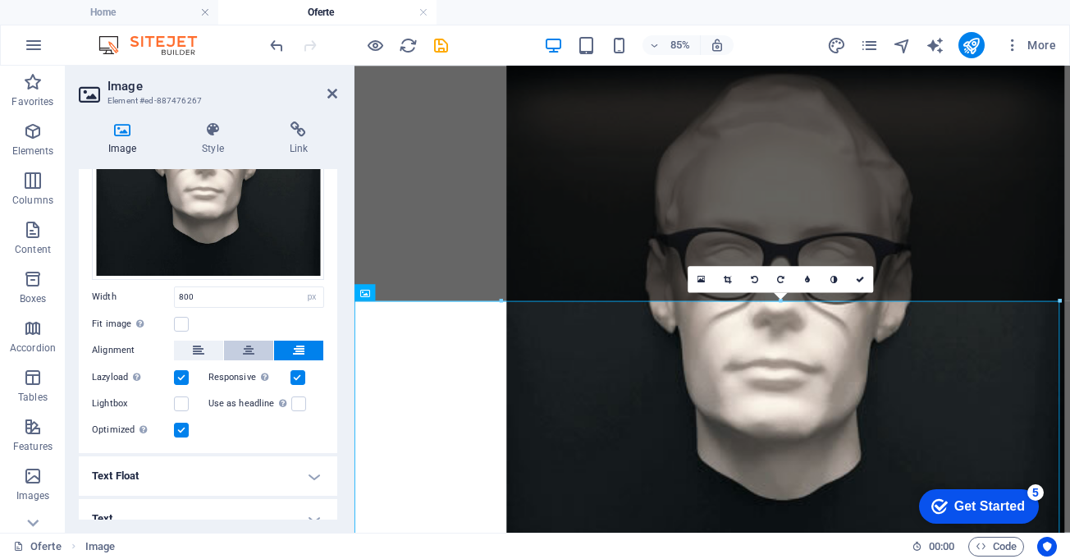
click at [243, 345] on icon at bounding box center [248, 350] width 11 height 20
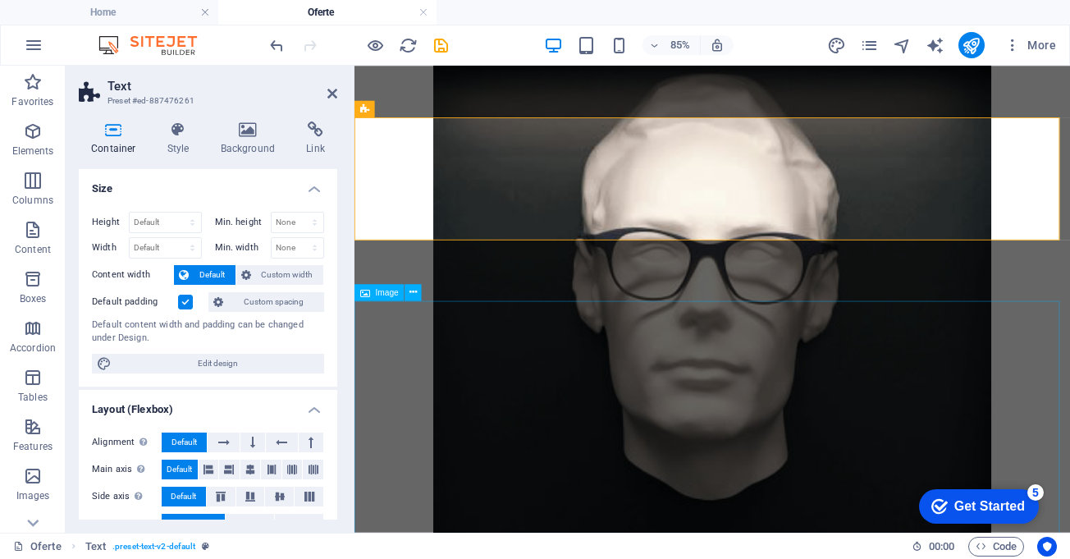
click at [894, 418] on figure at bounding box center [775, 344] width 829 height 660
click at [894, 414] on figure at bounding box center [775, 344] width 829 height 660
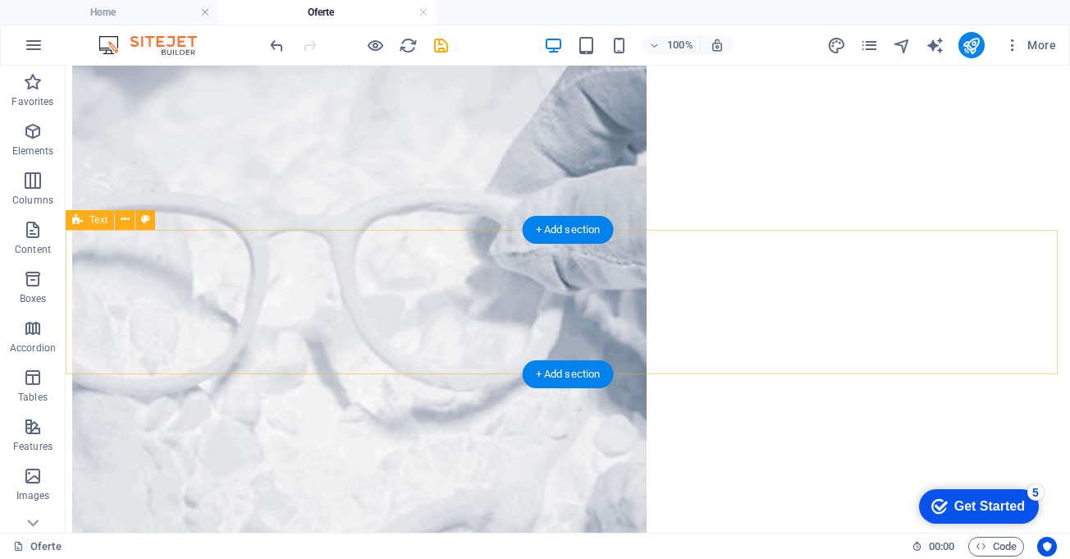
scroll to position [2076, 0]
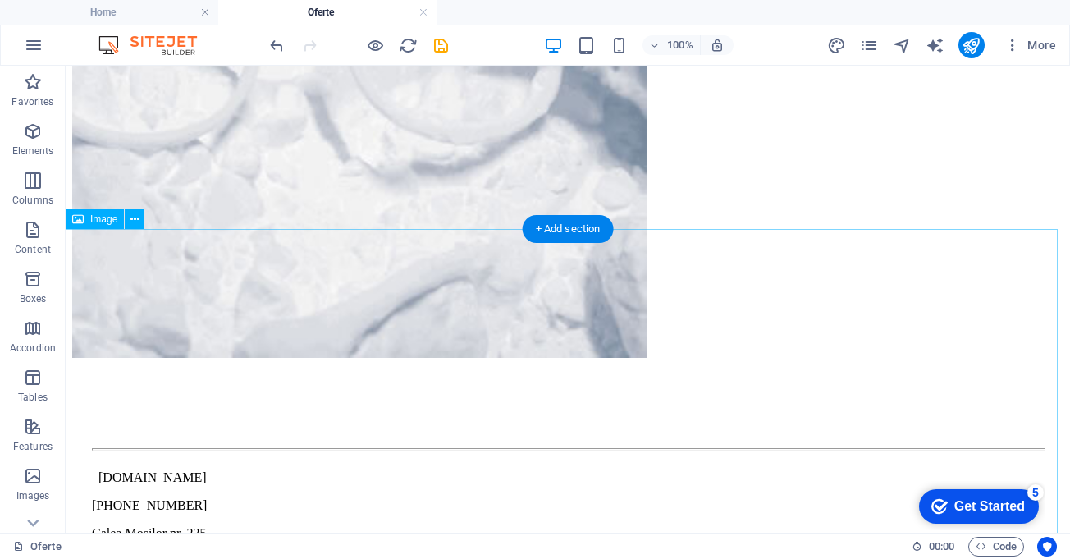
click at [723, 328] on figure at bounding box center [567, 72] width 991 height 578
select select "px"
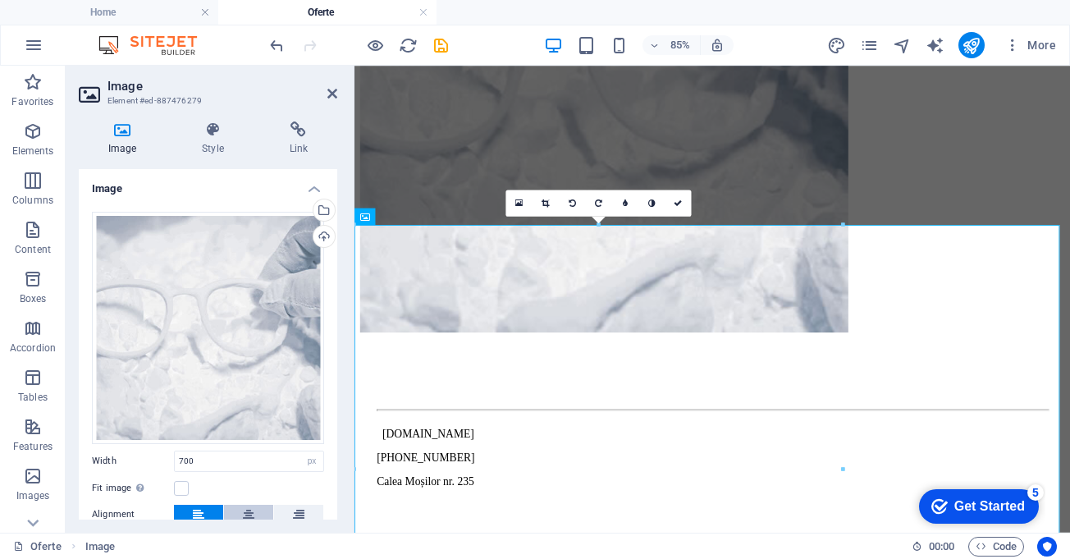
click at [249, 514] on icon at bounding box center [248, 515] width 11 height 20
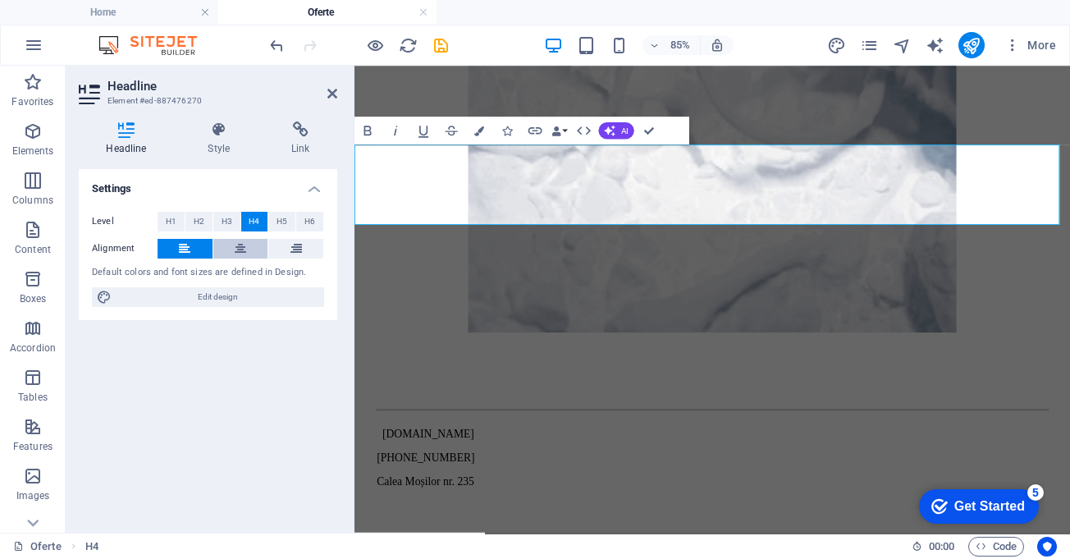
click at [242, 247] on icon at bounding box center [240, 249] width 11 height 20
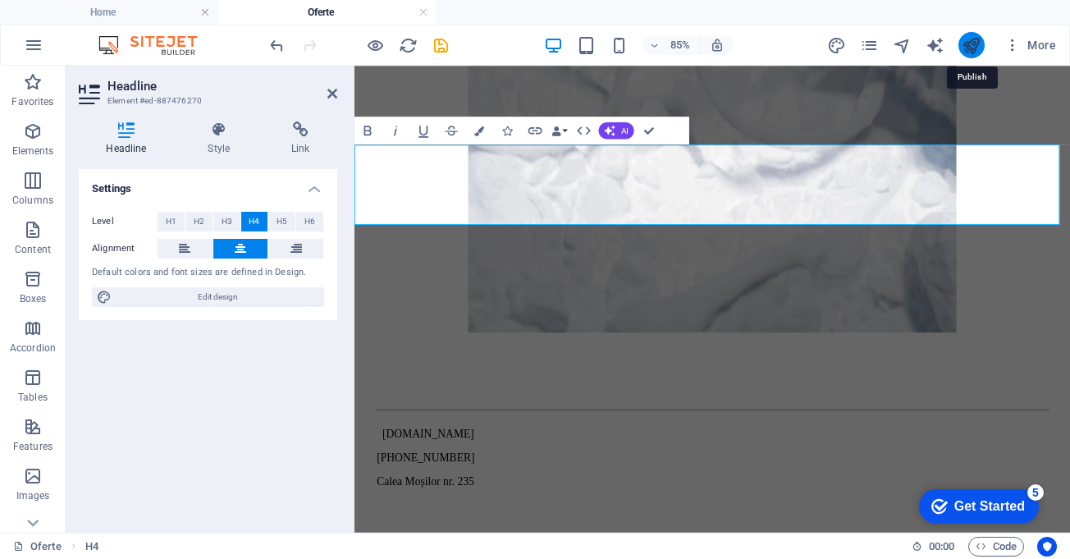
click at [967, 48] on icon "publish" at bounding box center [971, 45] width 19 height 19
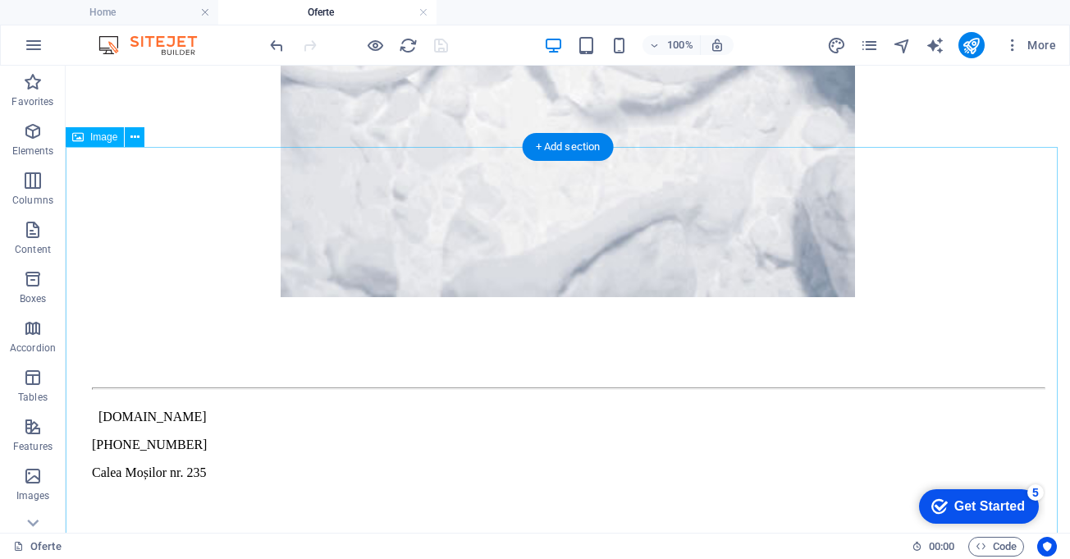
scroll to position [2157, 0]
